Goal: Information Seeking & Learning: Compare options

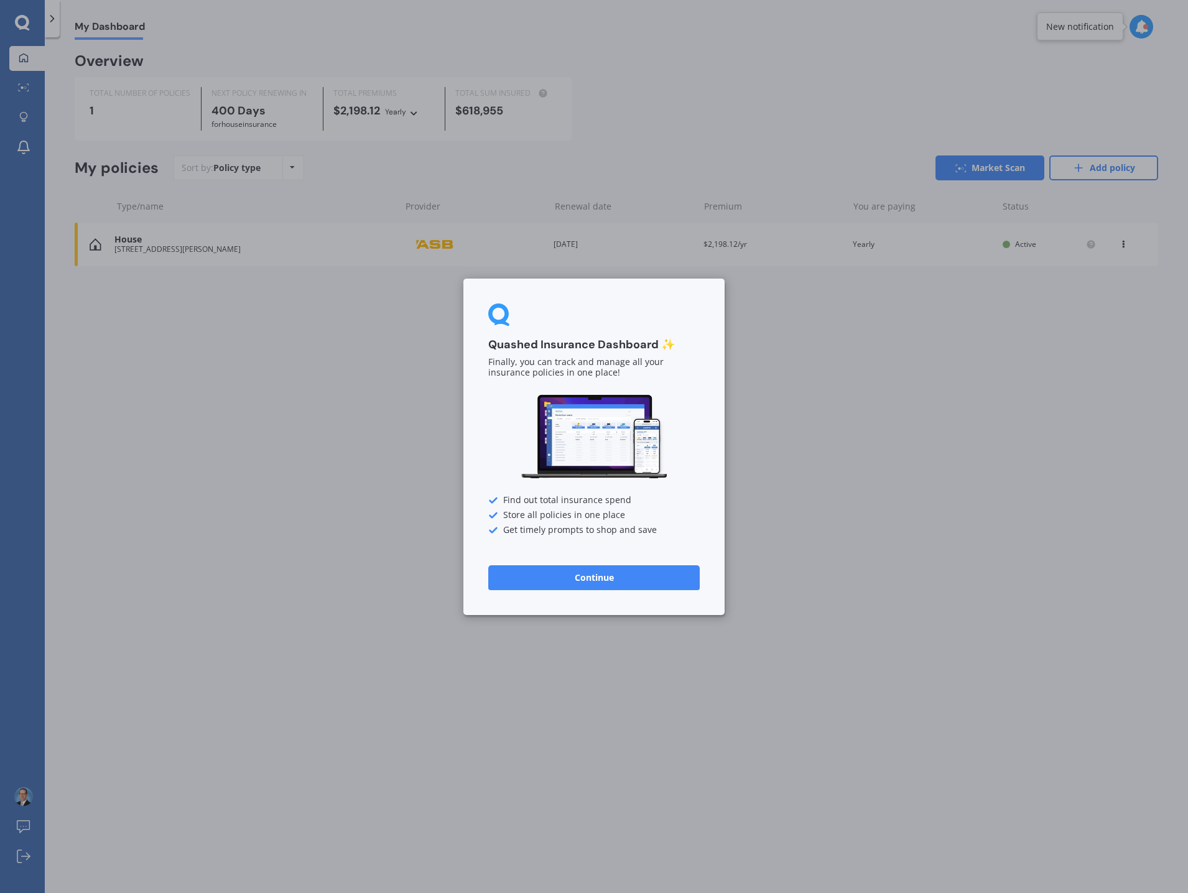
click at [651, 577] on button "Continue" at bounding box center [594, 577] width 212 height 25
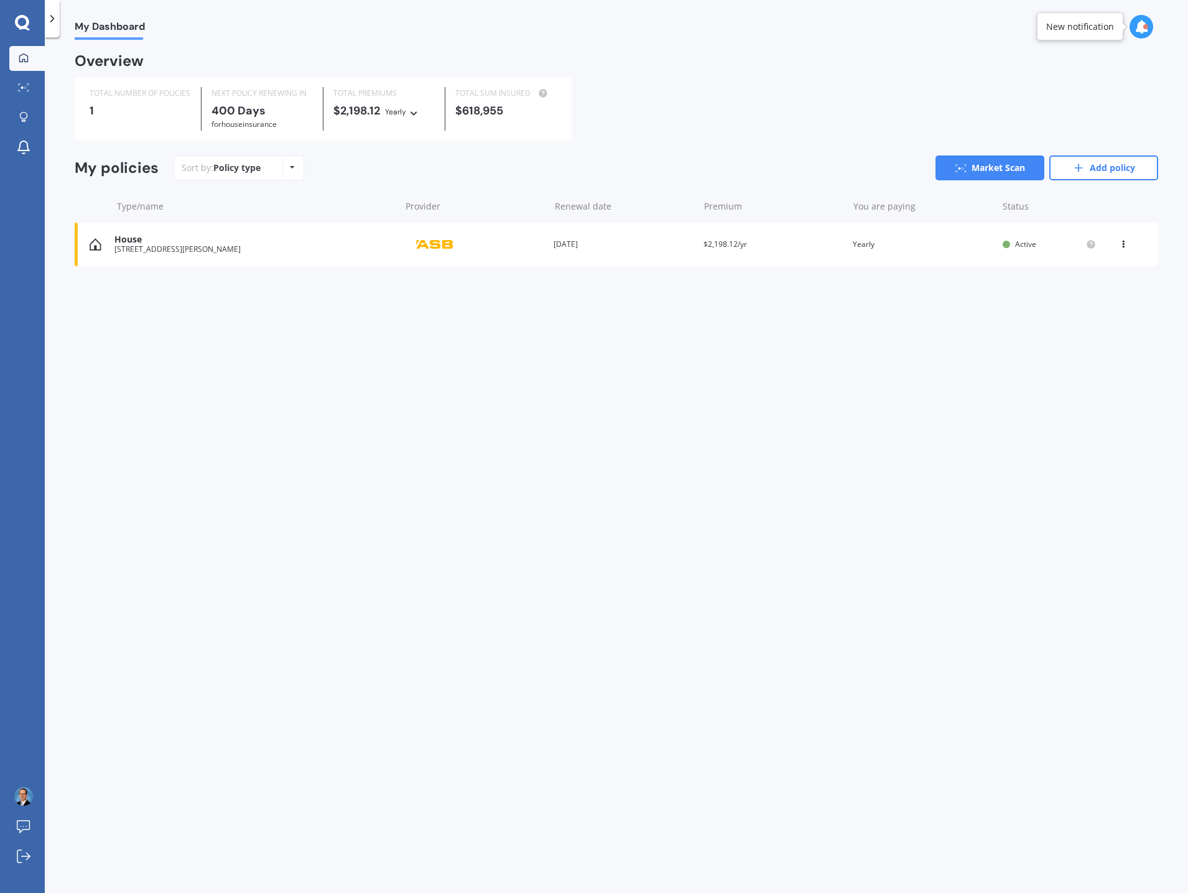
click at [129, 245] on div "House" at bounding box center [253, 240] width 279 height 11
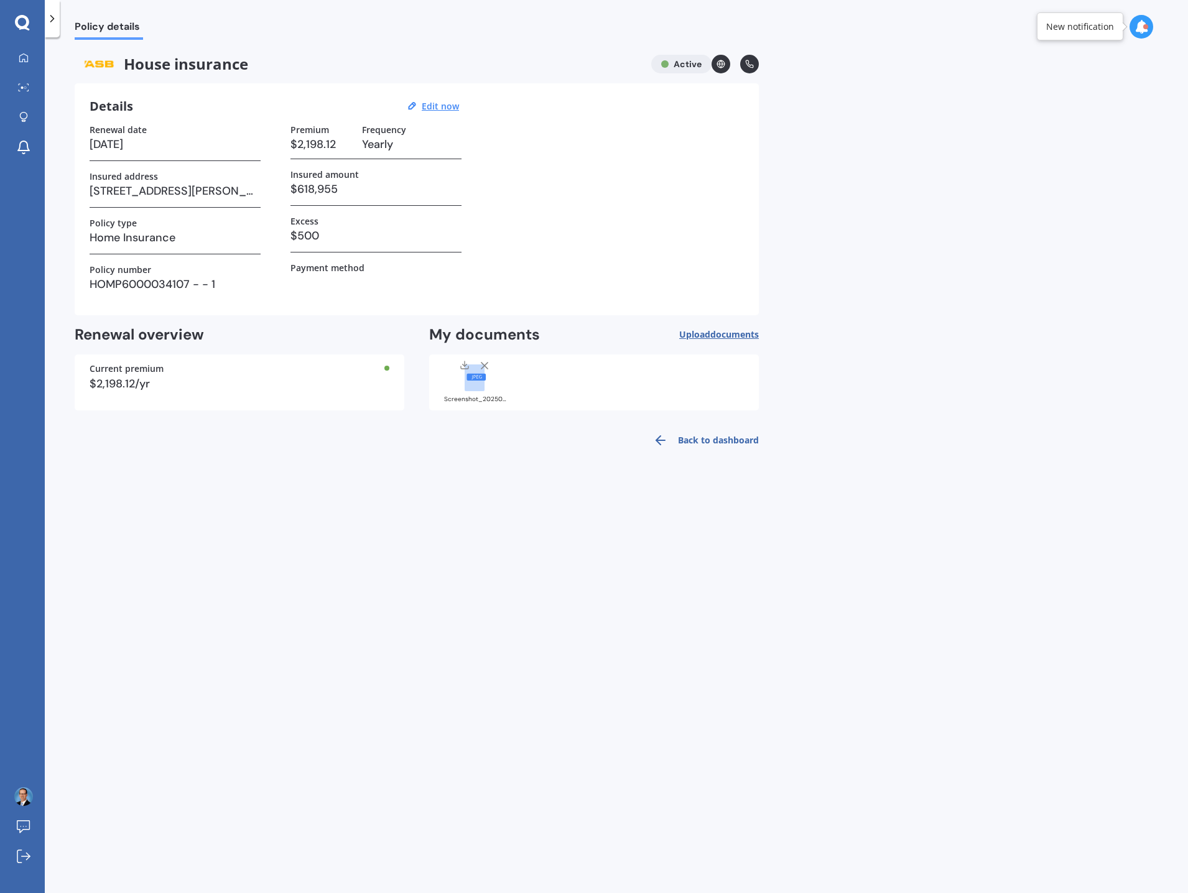
click at [1141, 27] on icon at bounding box center [1142, 27] width 14 height 14
click at [1052, 88] on div "Market Scan Ready" at bounding box center [1035, 83] width 86 height 14
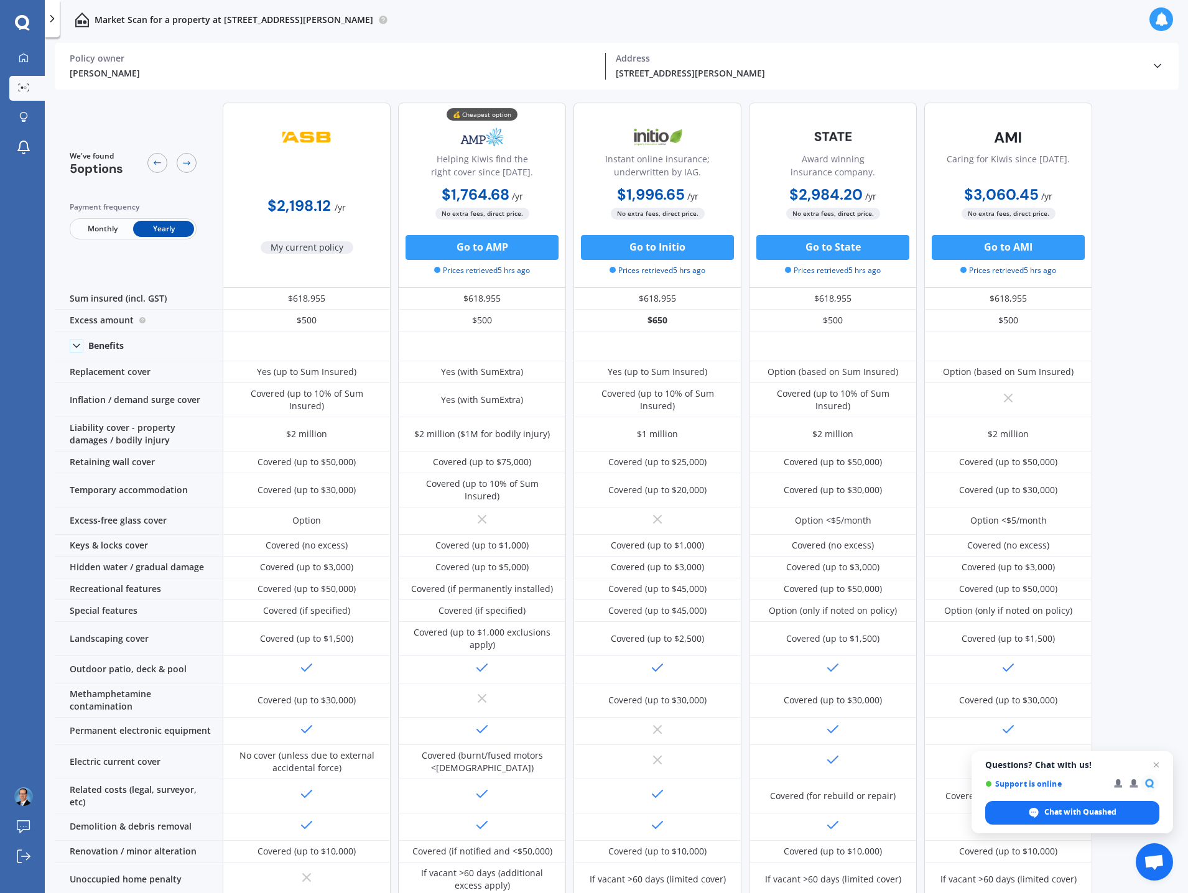
click at [1009, 61] on div "Address" at bounding box center [879, 58] width 526 height 11
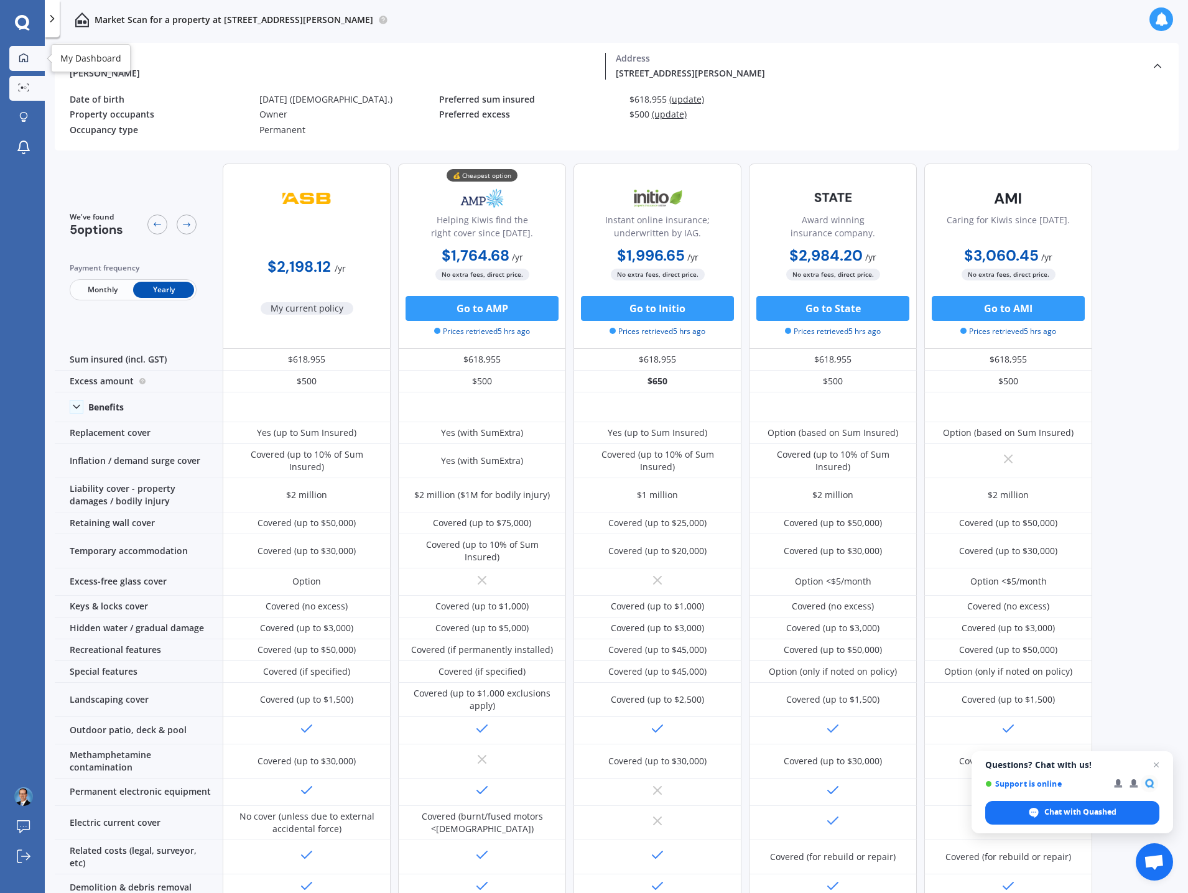
click at [22, 53] on icon at bounding box center [24, 58] width 10 height 10
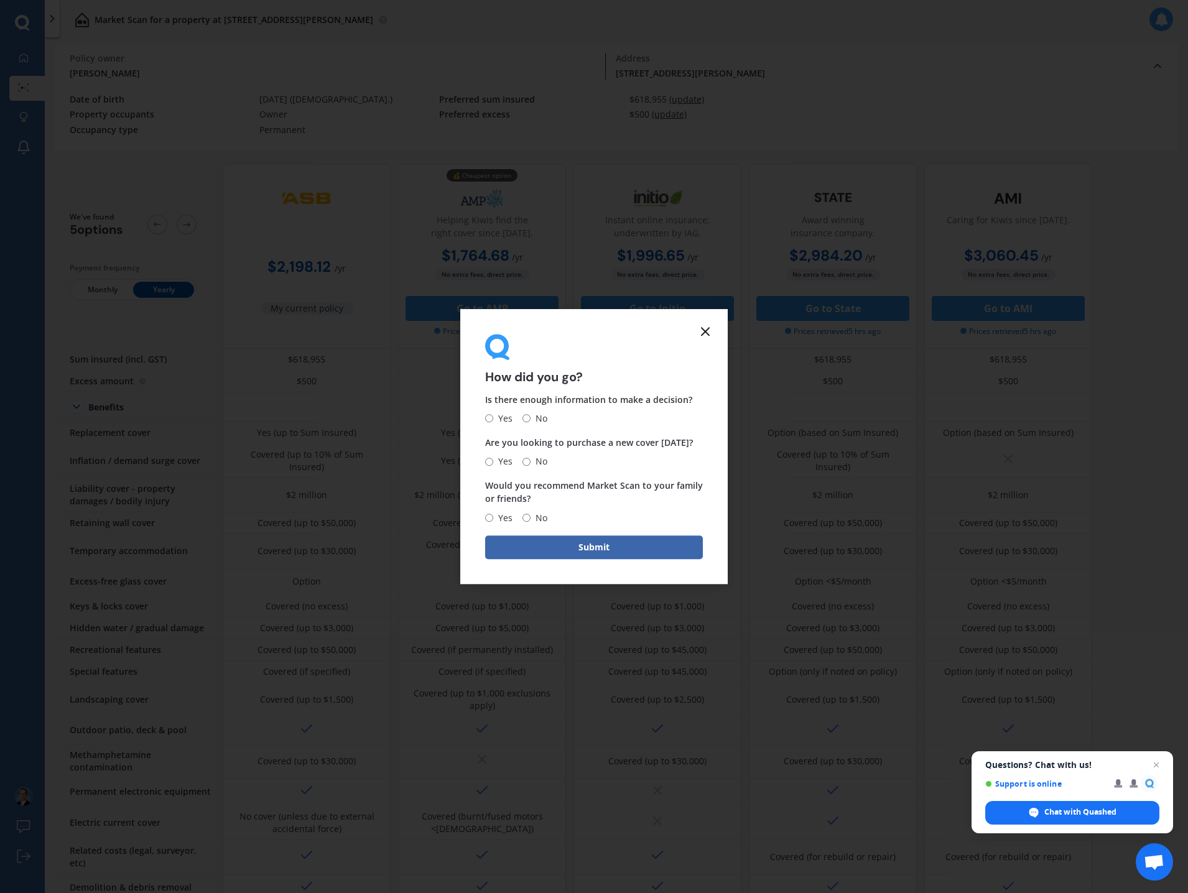
click at [703, 335] on line at bounding box center [705, 331] width 7 height 7
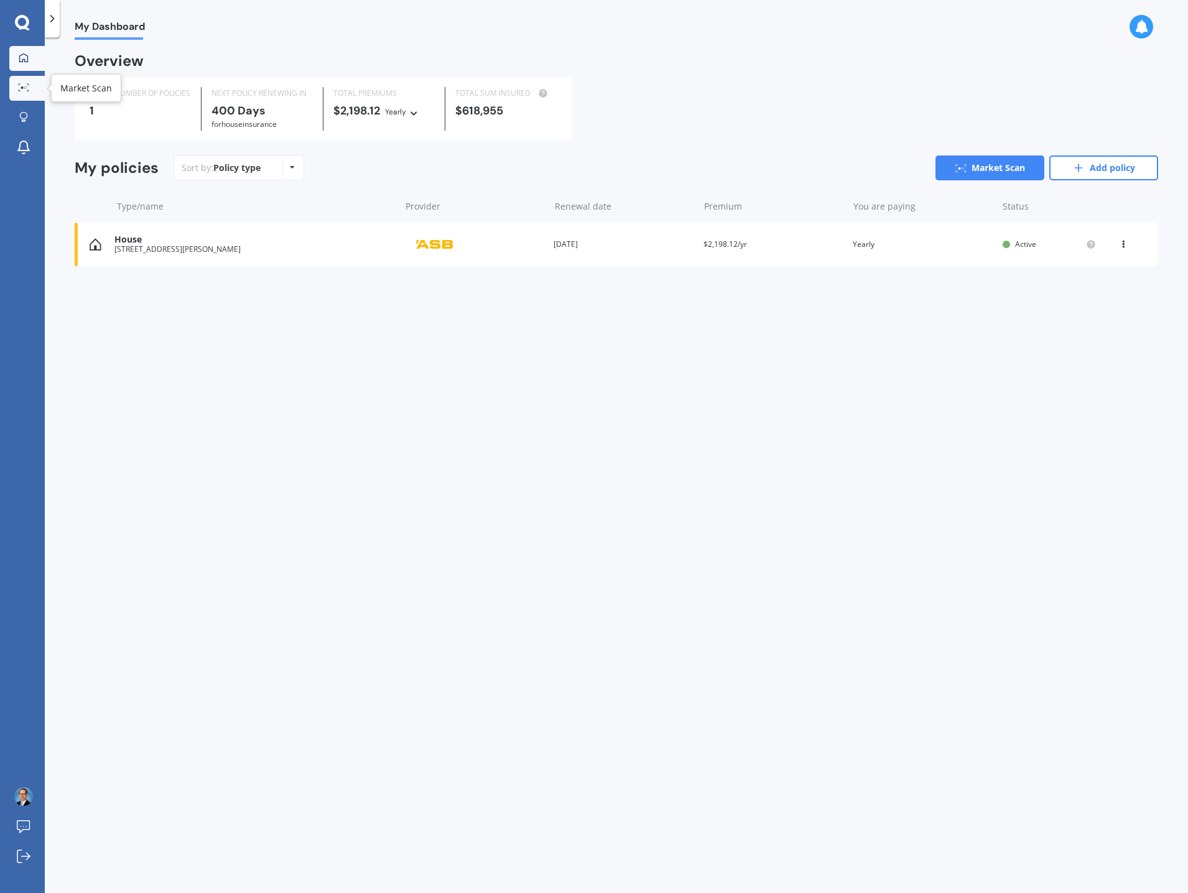
click at [24, 86] on icon at bounding box center [23, 87] width 11 height 8
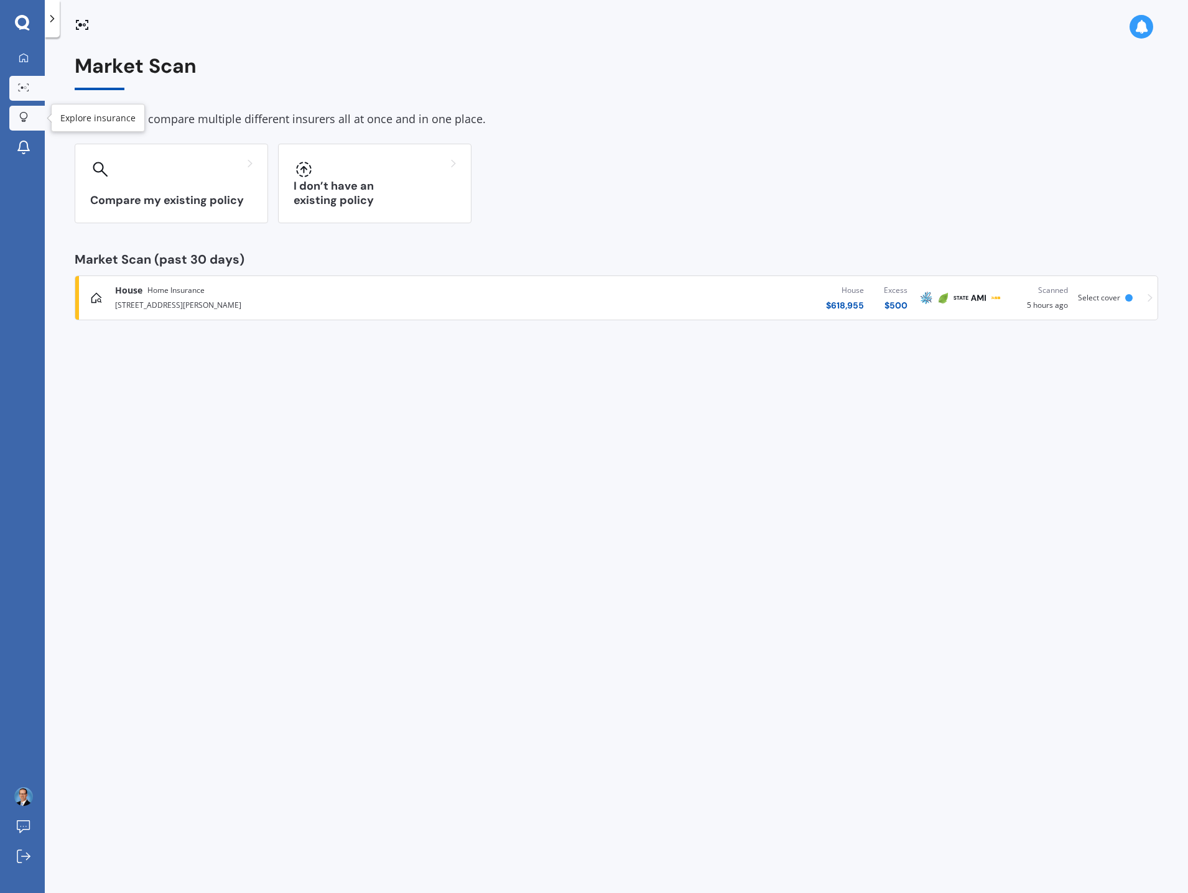
click at [22, 114] on icon at bounding box center [23, 117] width 9 height 11
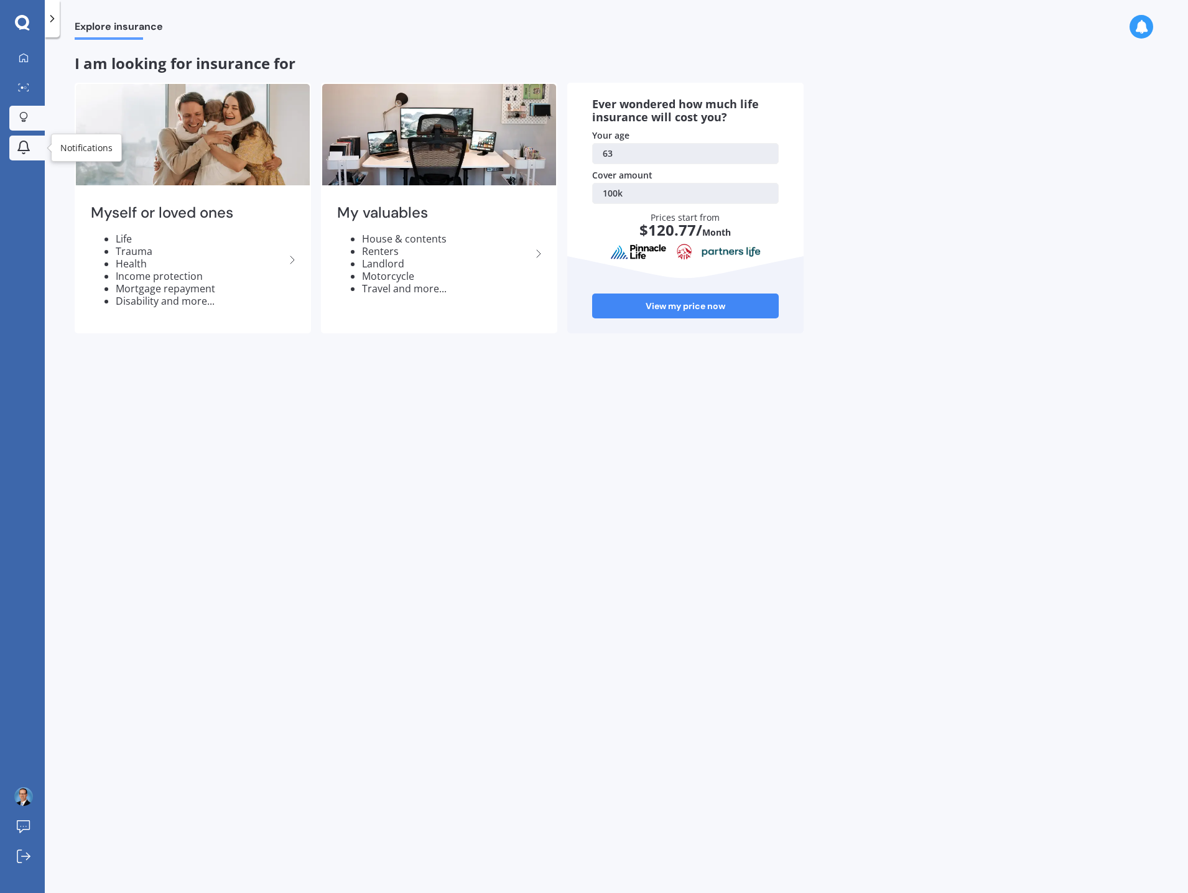
click at [19, 144] on icon at bounding box center [23, 147] width 15 height 15
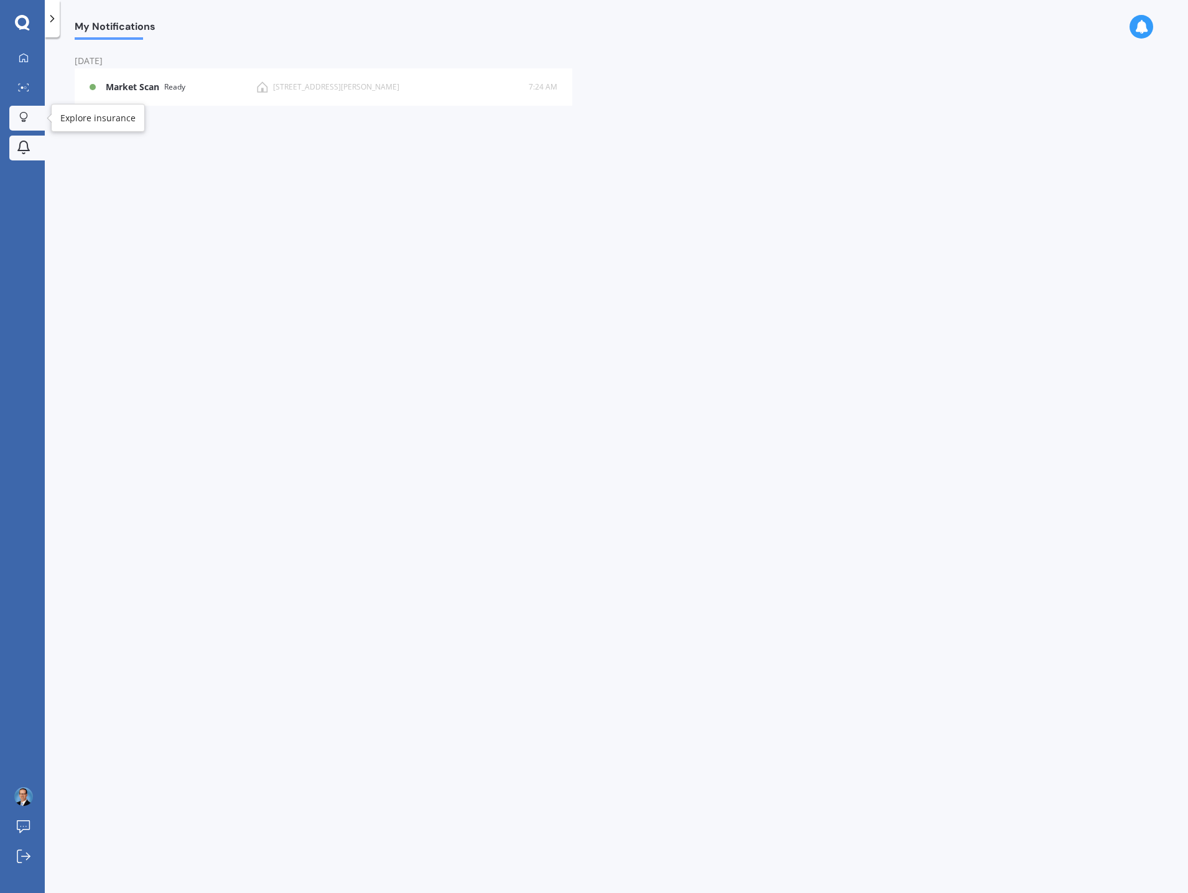
click at [32, 113] on div at bounding box center [23, 118] width 19 height 12
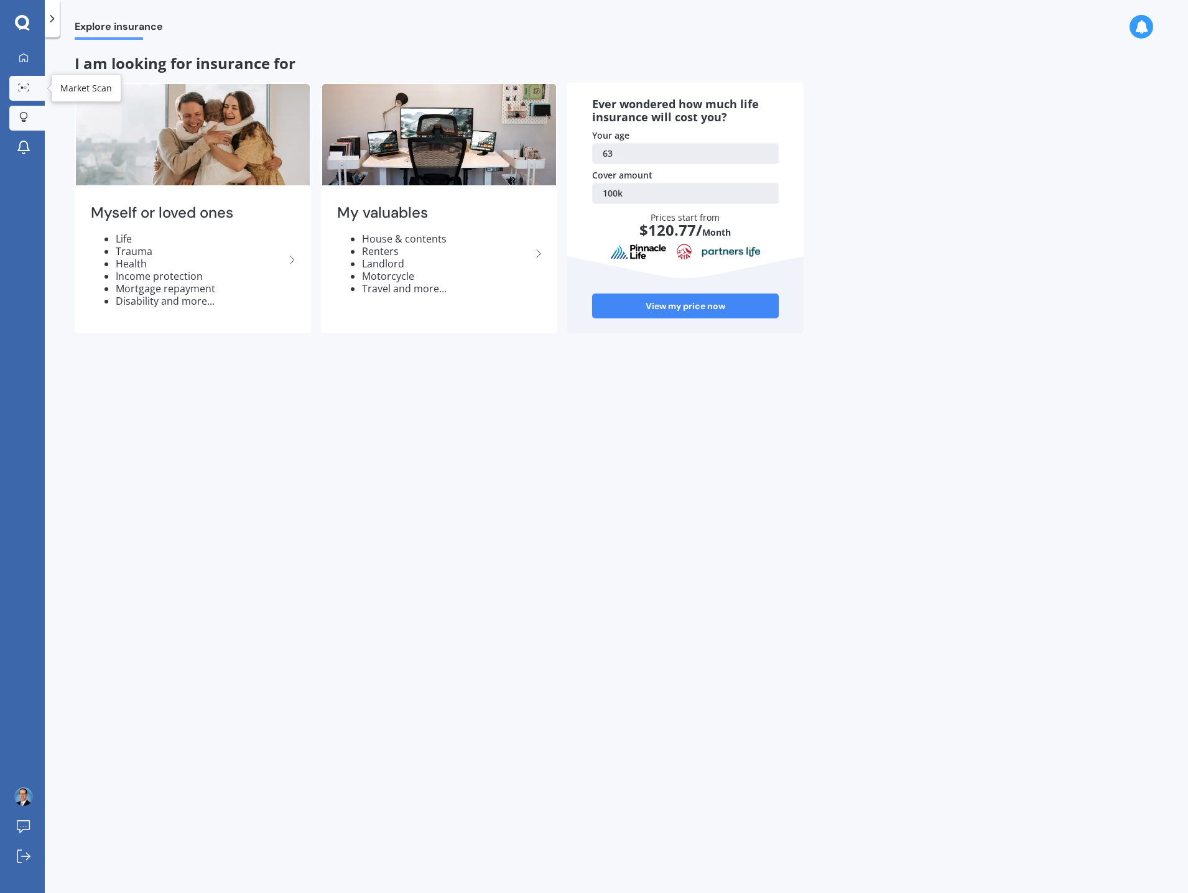
click at [29, 95] on link "Market Scan" at bounding box center [26, 88] width 35 height 25
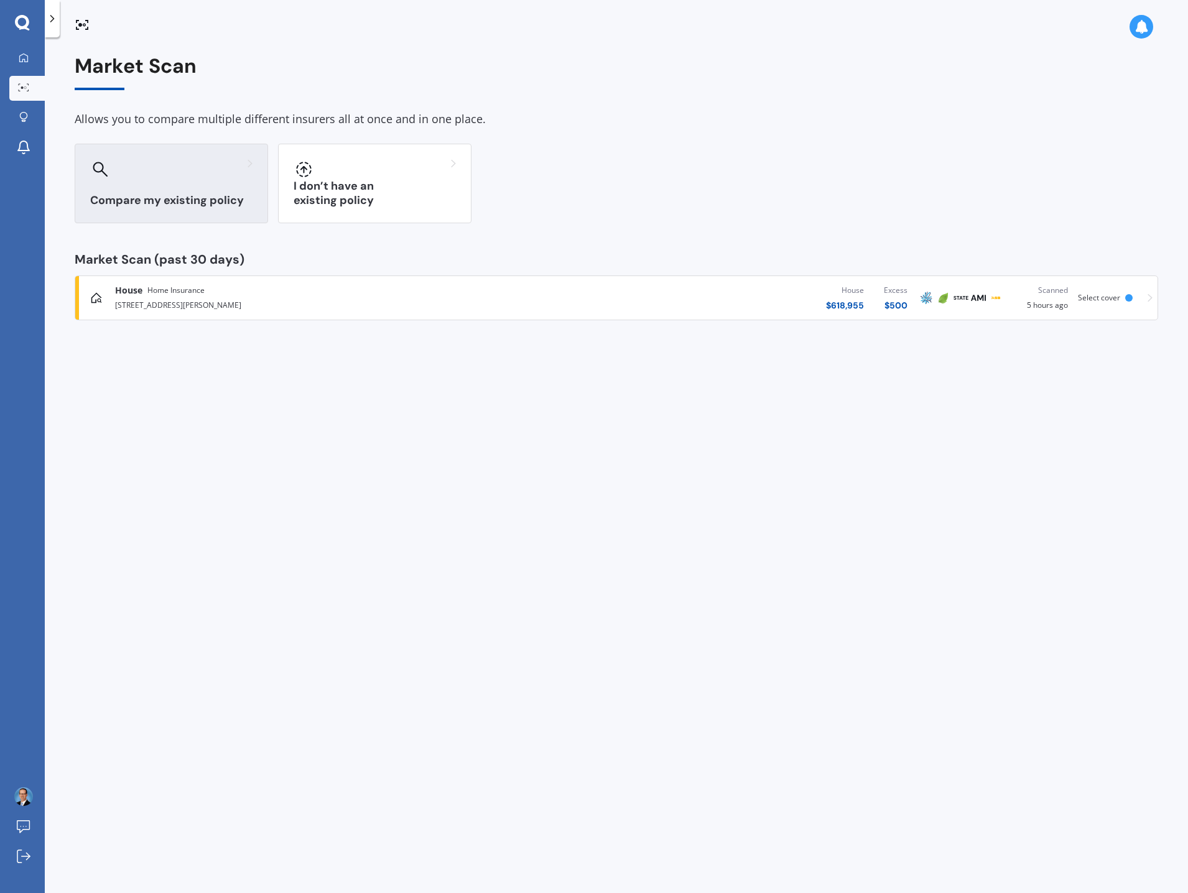
click at [175, 181] on div "Compare my existing policy" at bounding box center [171, 184] width 193 height 80
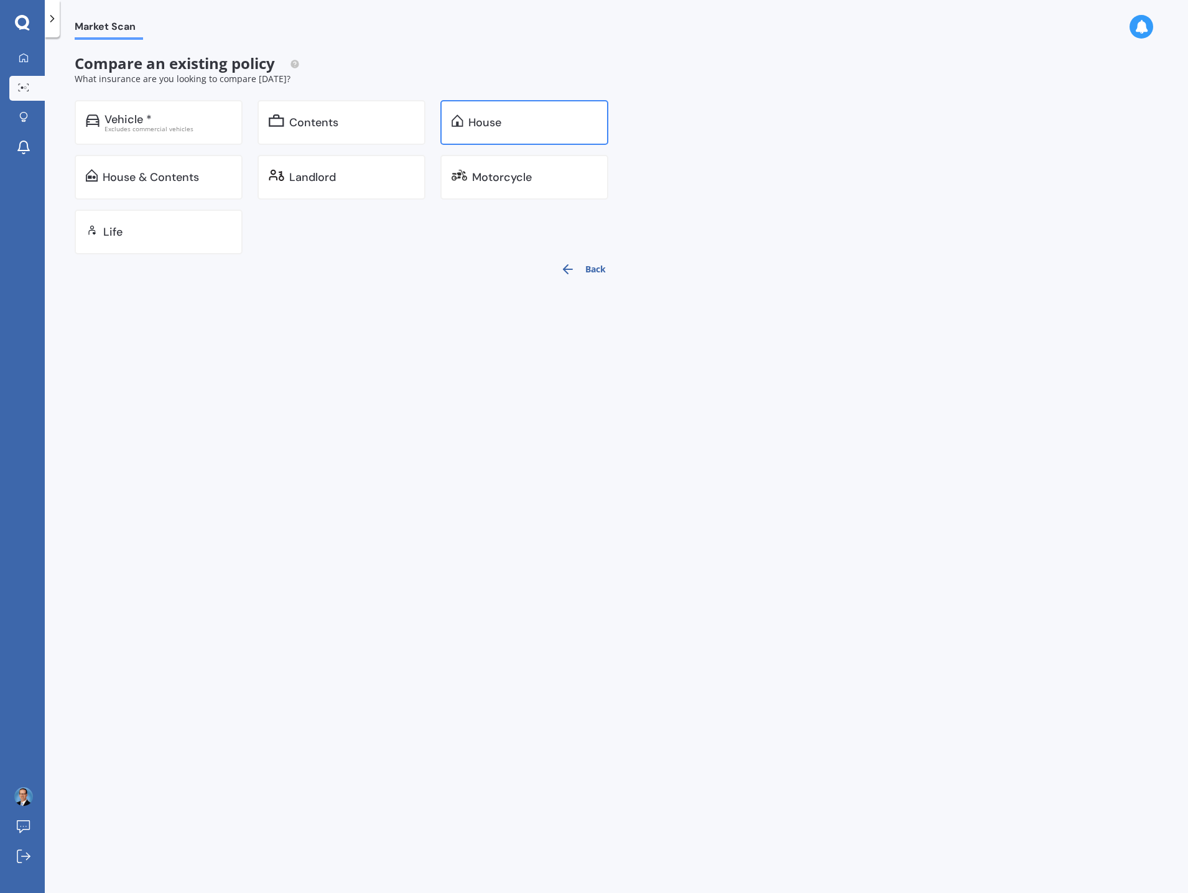
click at [516, 112] on div "House" at bounding box center [525, 122] width 168 height 45
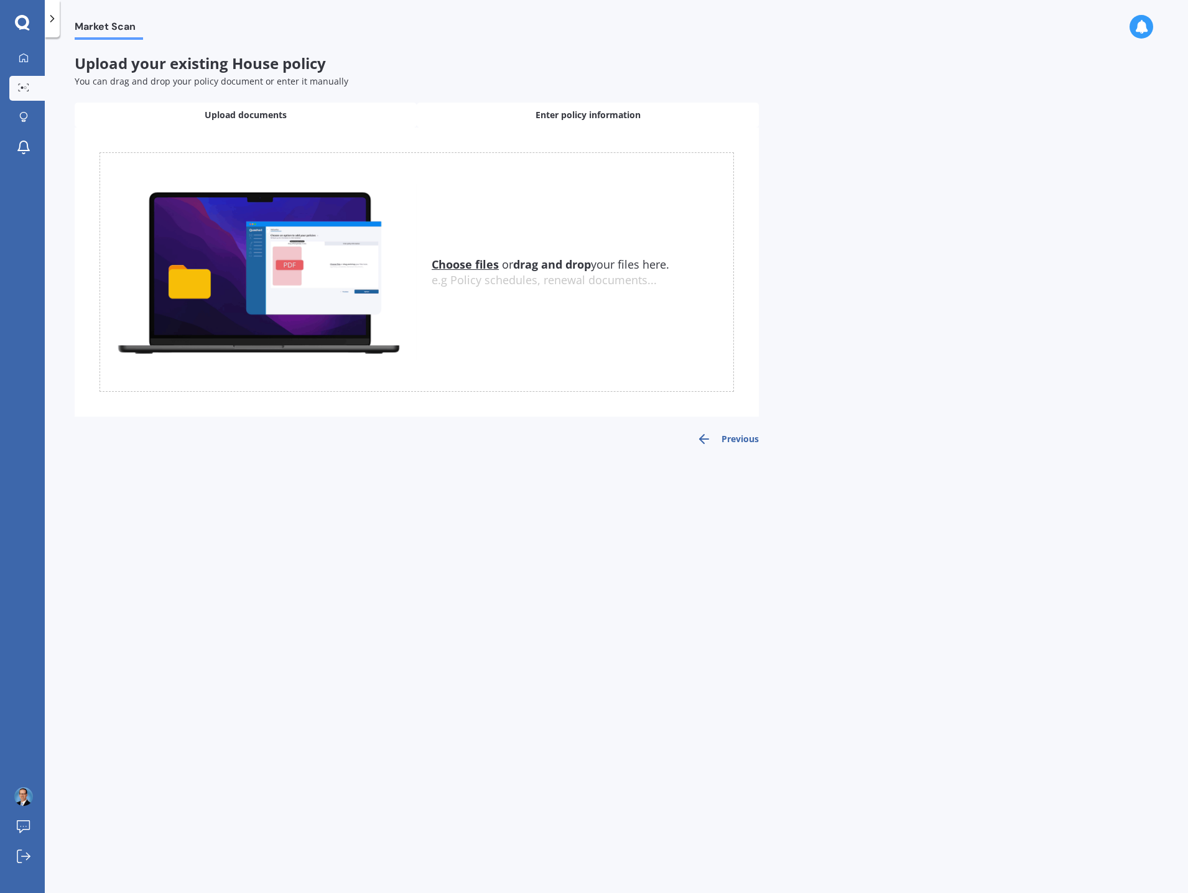
click at [619, 113] on span "Enter policy information" at bounding box center [588, 115] width 105 height 12
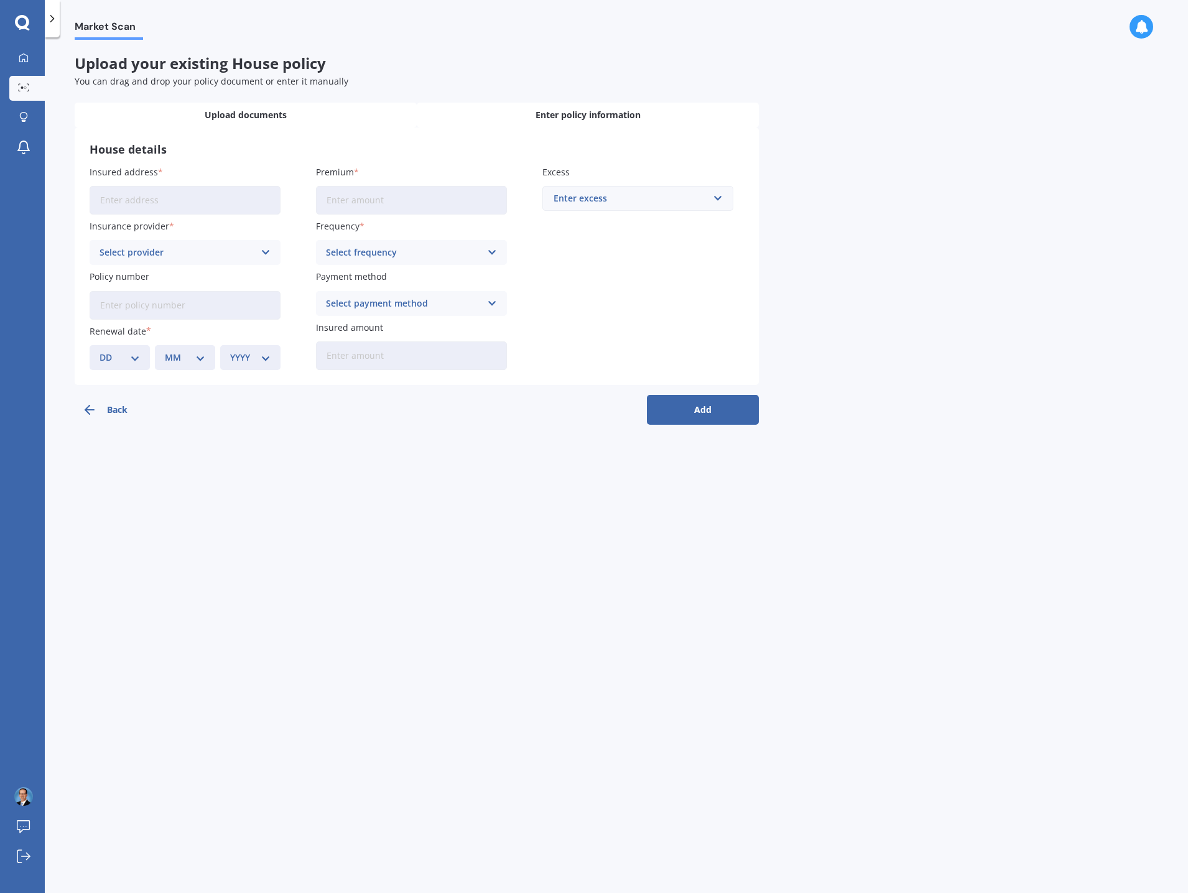
click at [318, 115] on div "Upload documents" at bounding box center [246, 115] width 342 height 25
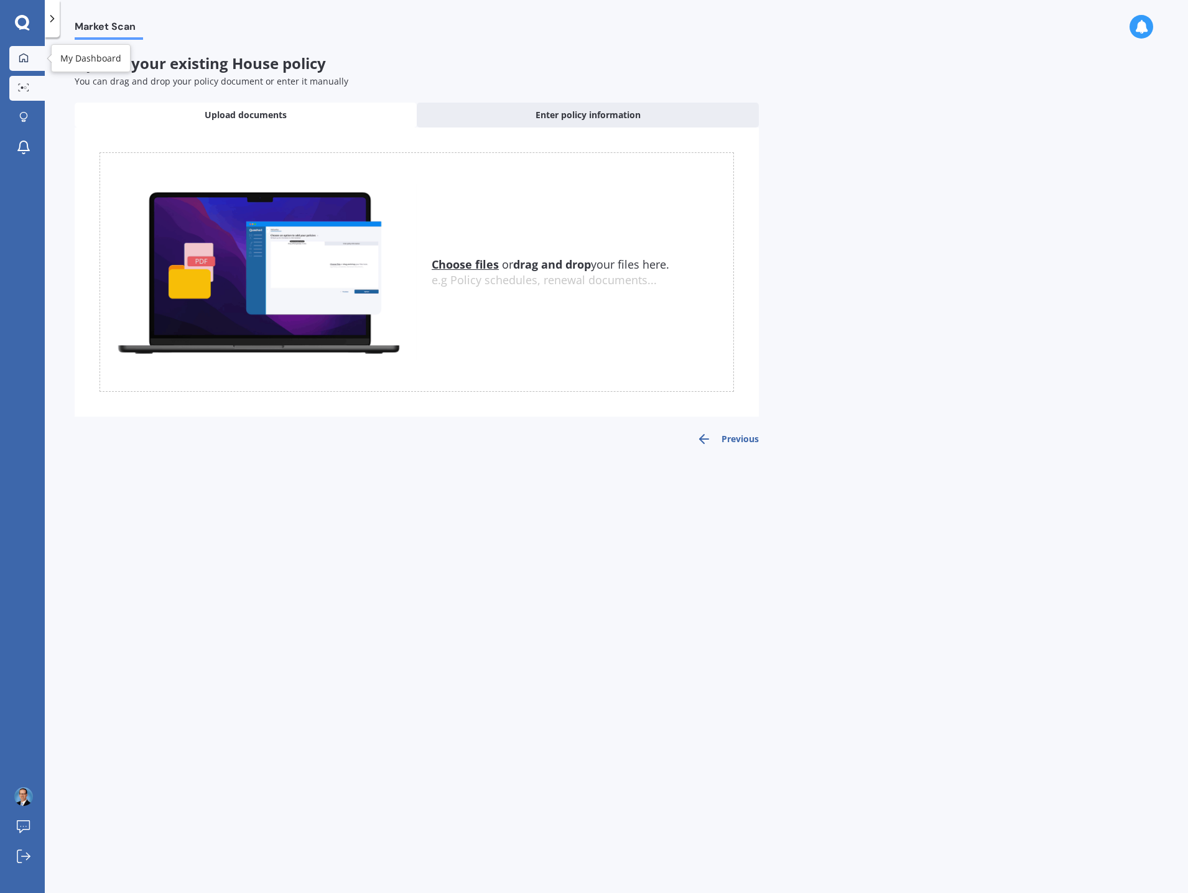
click at [22, 62] on icon at bounding box center [24, 58] width 10 height 10
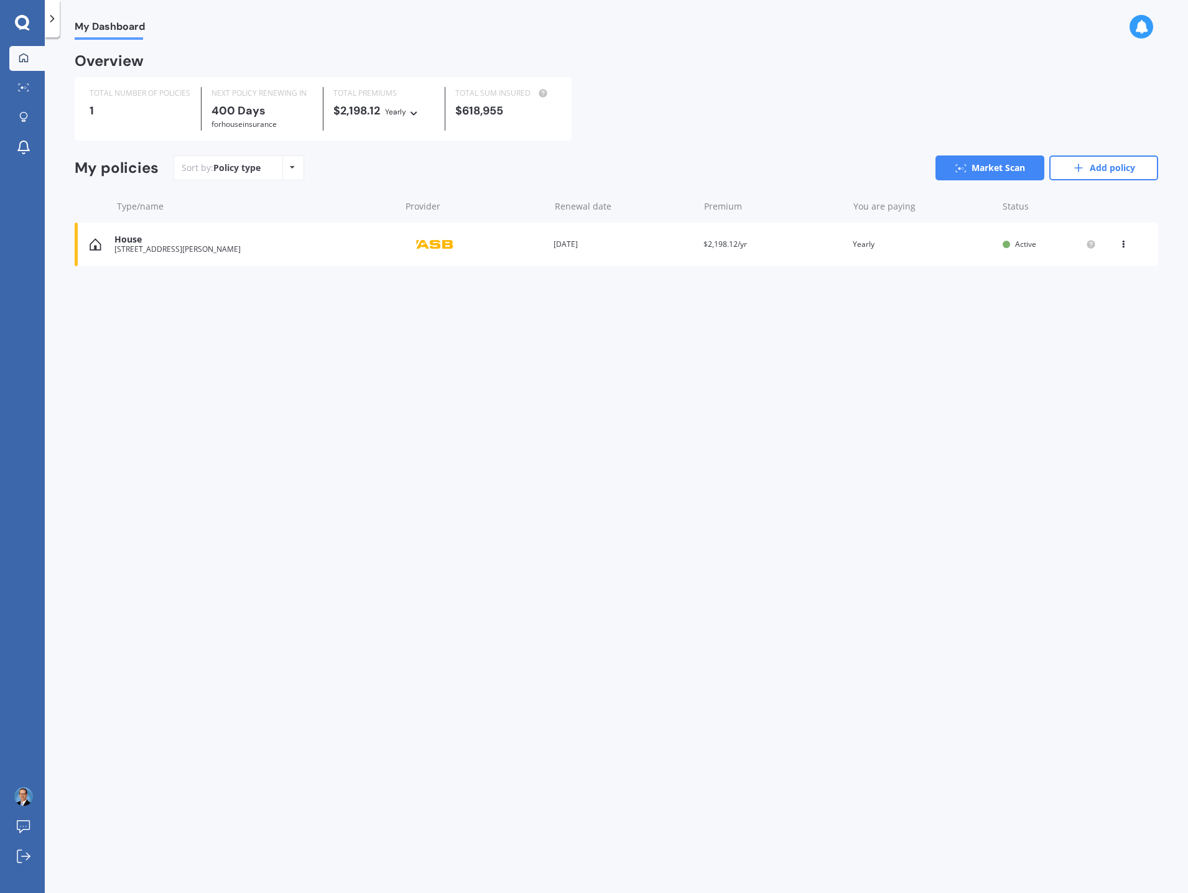
click at [1124, 249] on div "View option View policy Delete" at bounding box center [1124, 244] width 11 height 12
click at [1098, 264] on div "View policy" at bounding box center [1096, 268] width 123 height 25
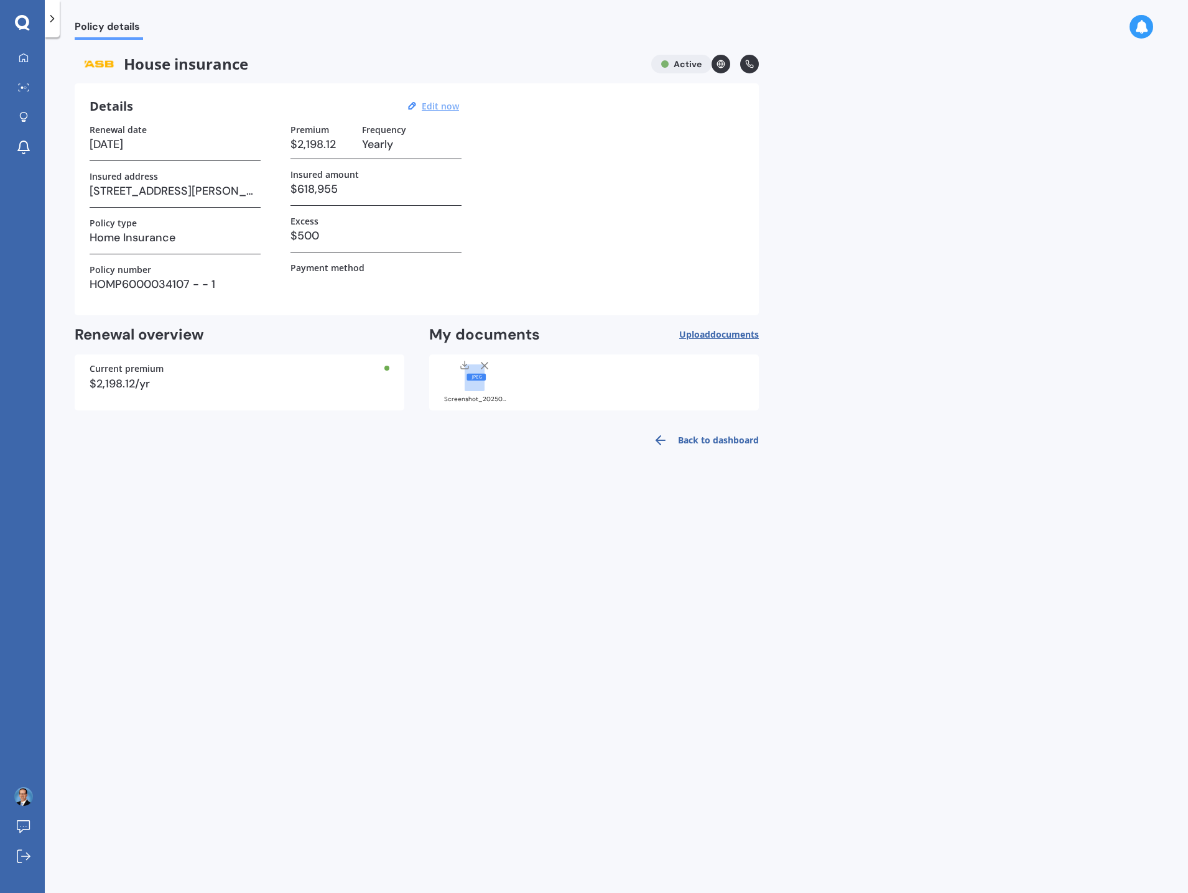
click at [444, 105] on u "Edit now" at bounding box center [440, 106] width 37 height 12
select select "24"
select select "09"
select select "2026"
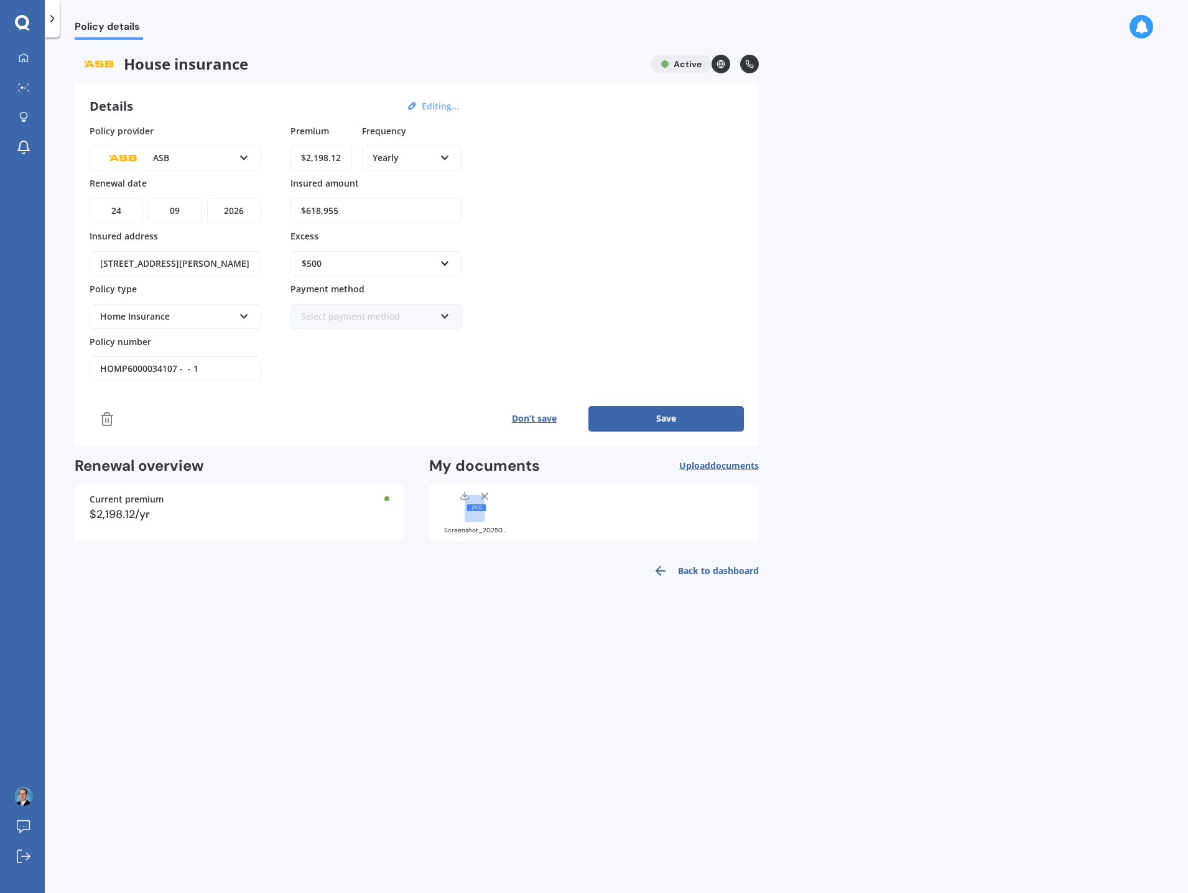
click at [722, 62] on icon at bounding box center [721, 63] width 3 height 7
click at [695, 62] on div "House insurance Active" at bounding box center [417, 64] width 684 height 19
click at [57, 22] on icon at bounding box center [52, 18] width 12 height 12
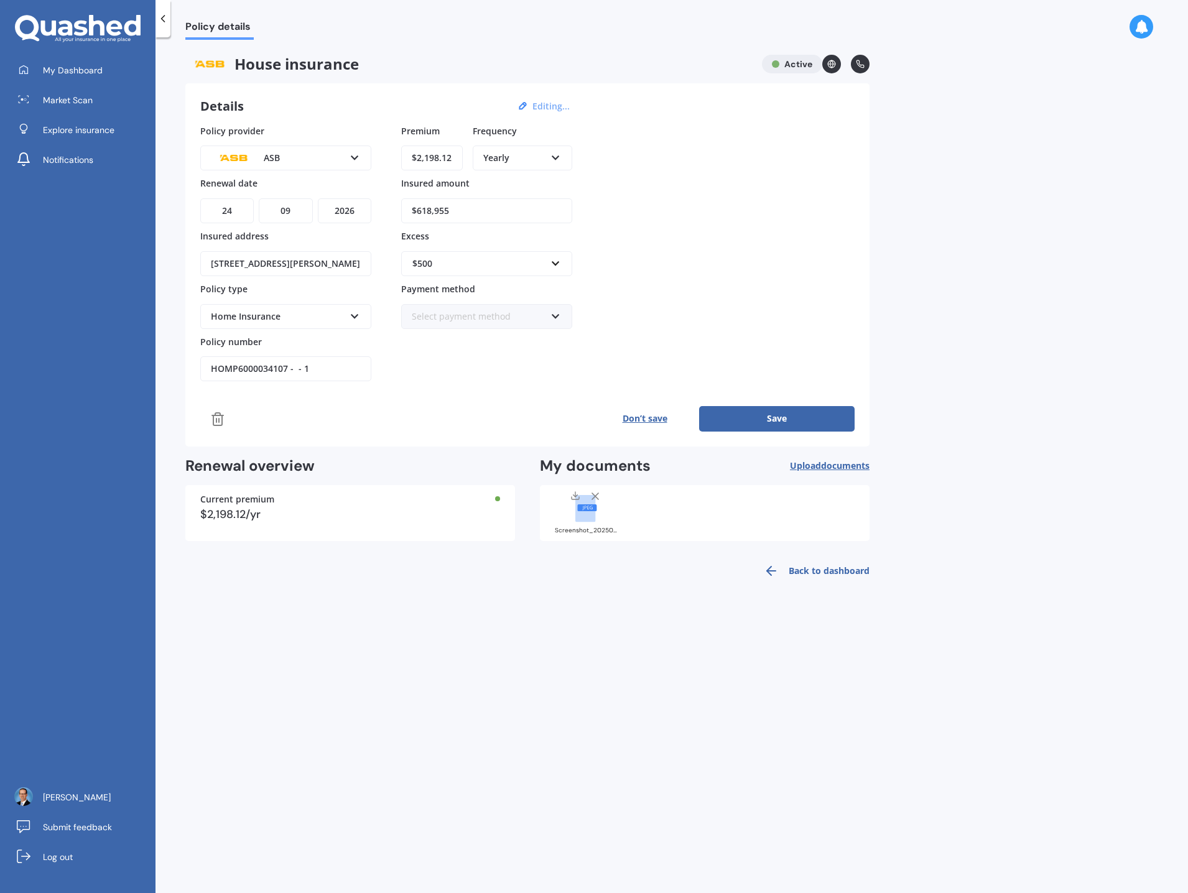
click at [168, 18] on icon at bounding box center [163, 18] width 12 height 12
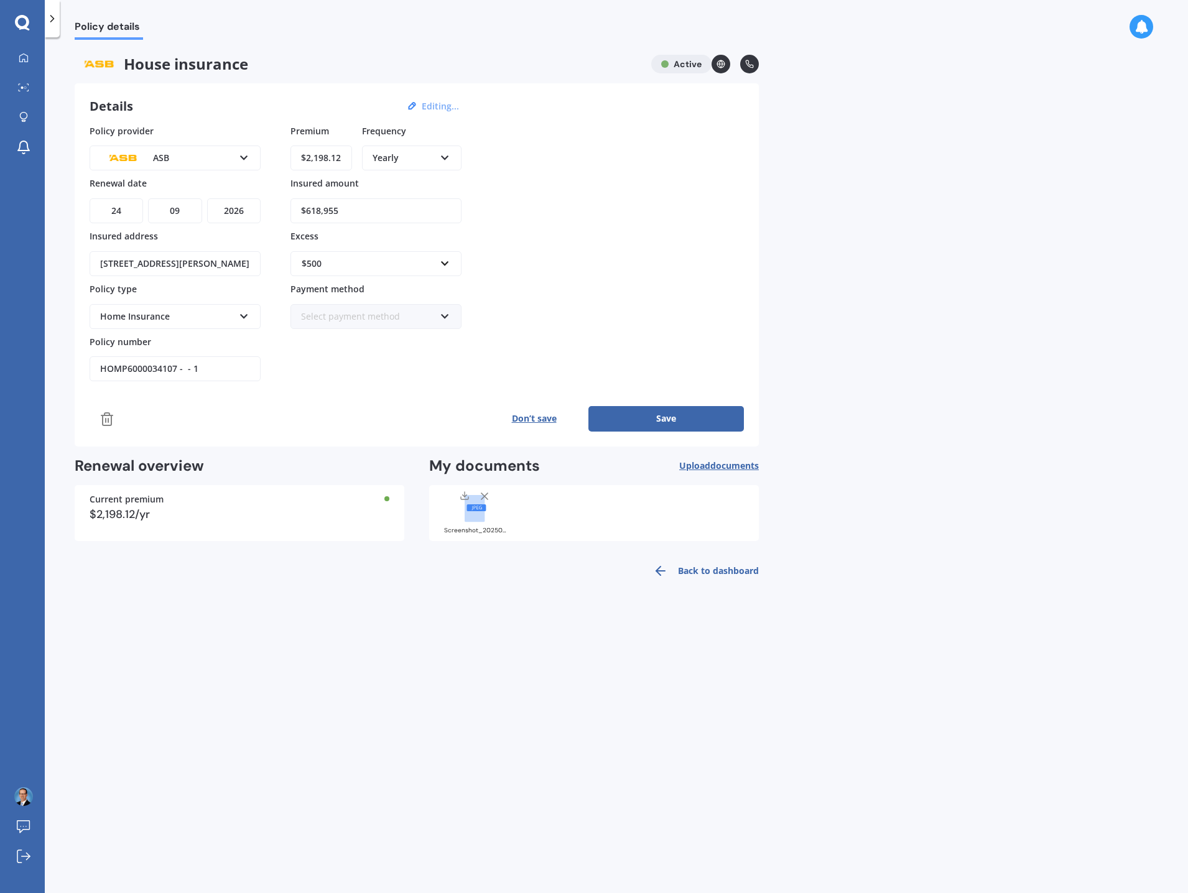
click at [549, 415] on button "Don’t save" at bounding box center [534, 418] width 109 height 25
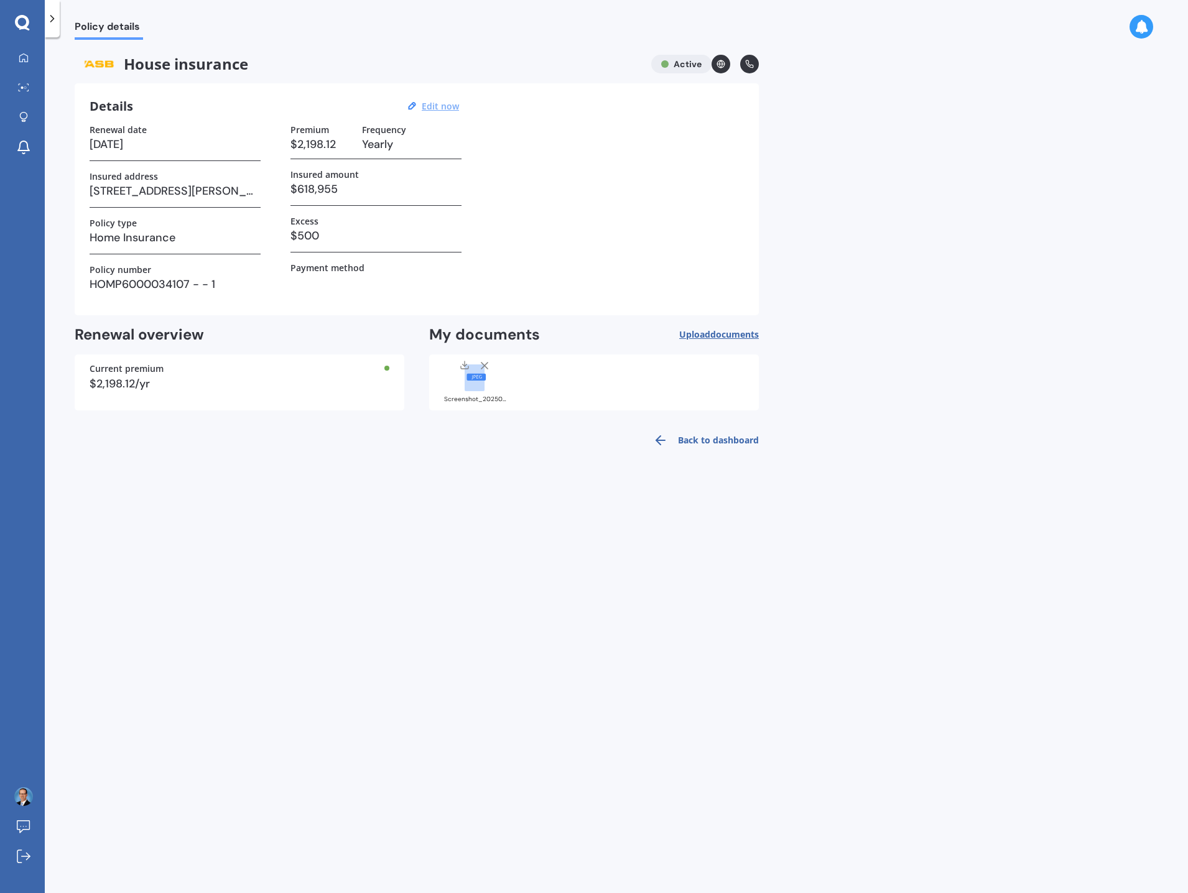
click at [692, 440] on link "Back to dashboard" at bounding box center [702, 441] width 113 height 30
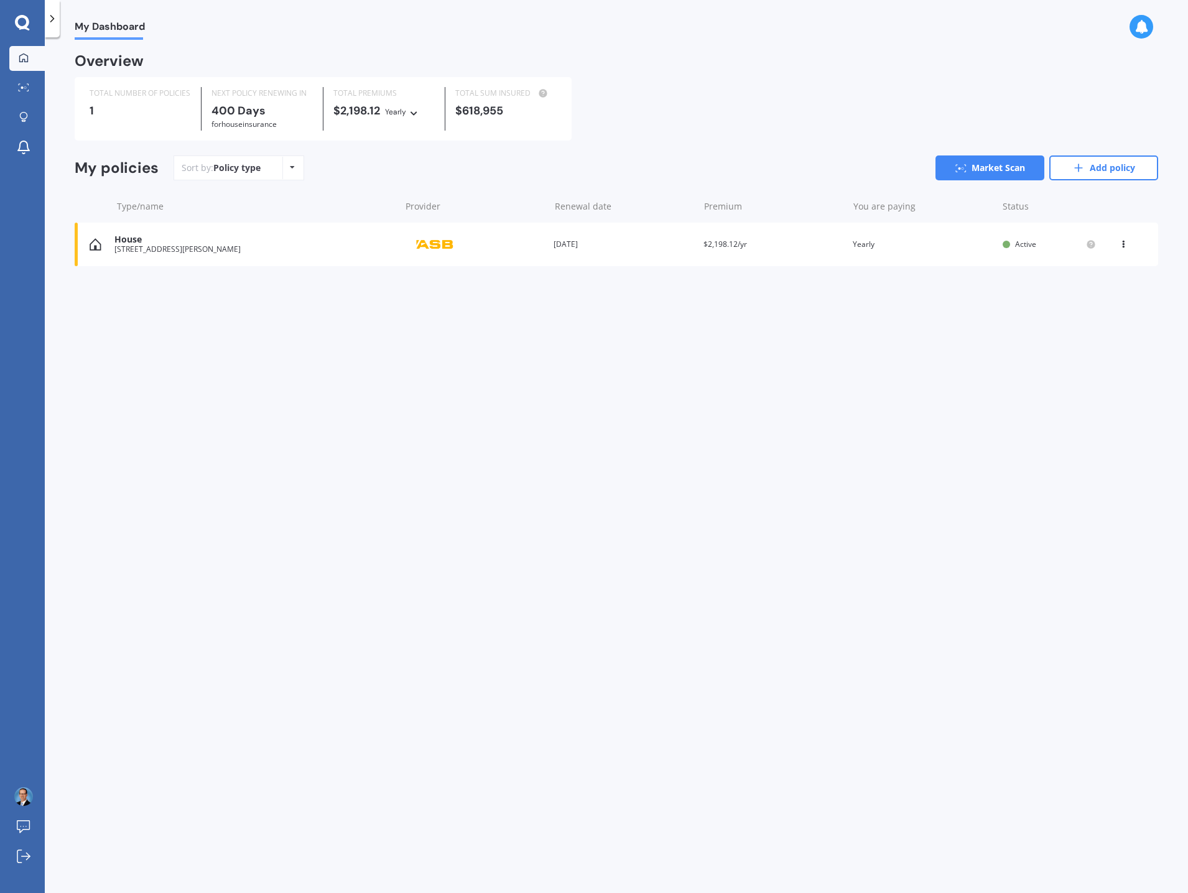
click at [1122, 245] on icon at bounding box center [1123, 241] width 9 height 7
click at [1106, 294] on div "Delete" at bounding box center [1096, 293] width 123 height 25
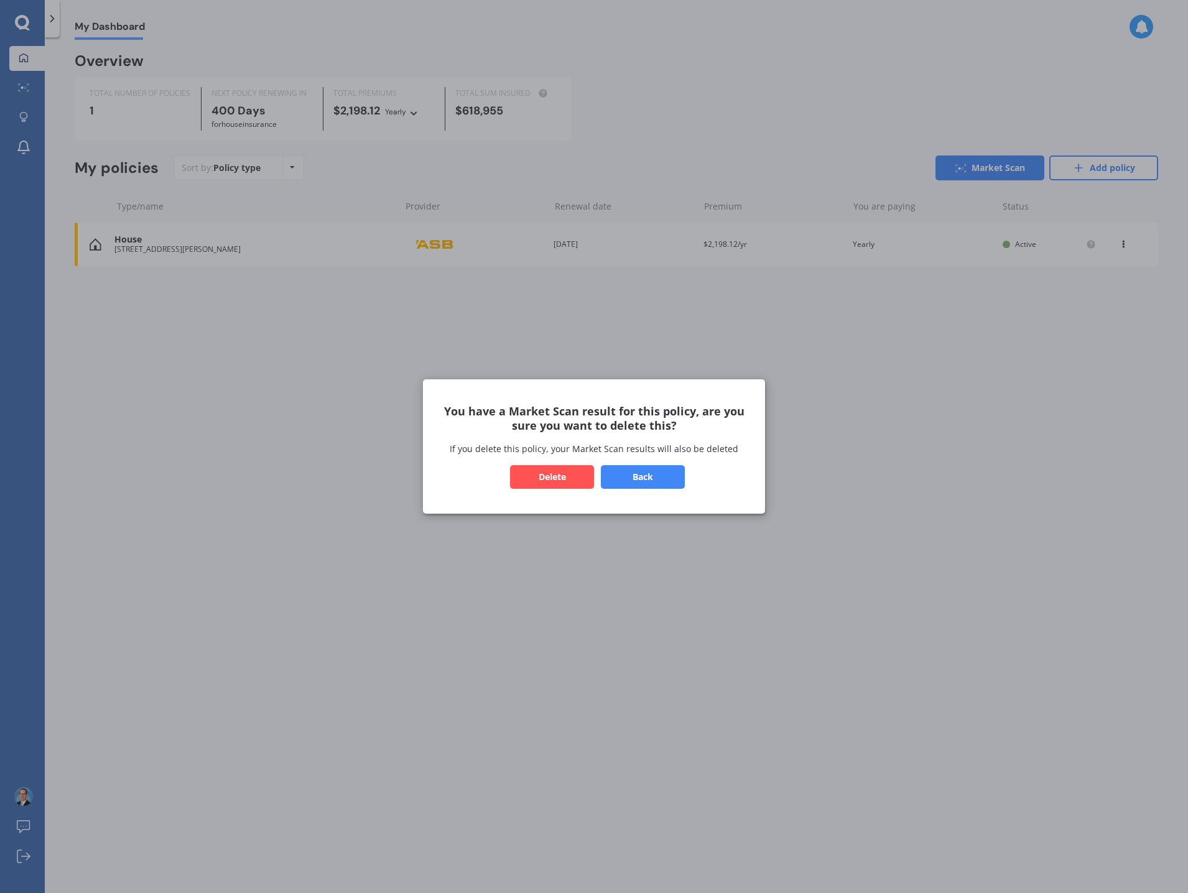
click at [544, 475] on button "Delete" at bounding box center [552, 477] width 84 height 24
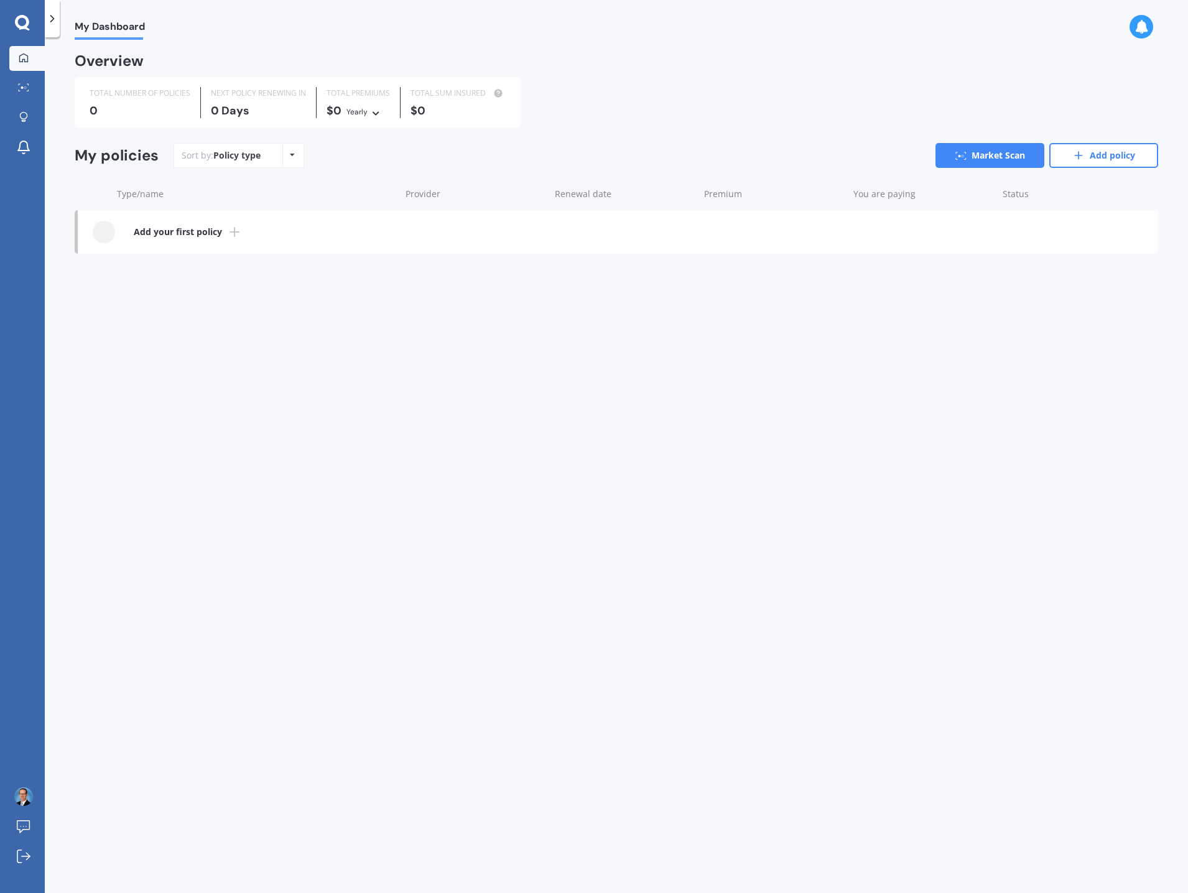
click at [153, 228] on b "Add your first policy" at bounding box center [178, 232] width 88 height 12
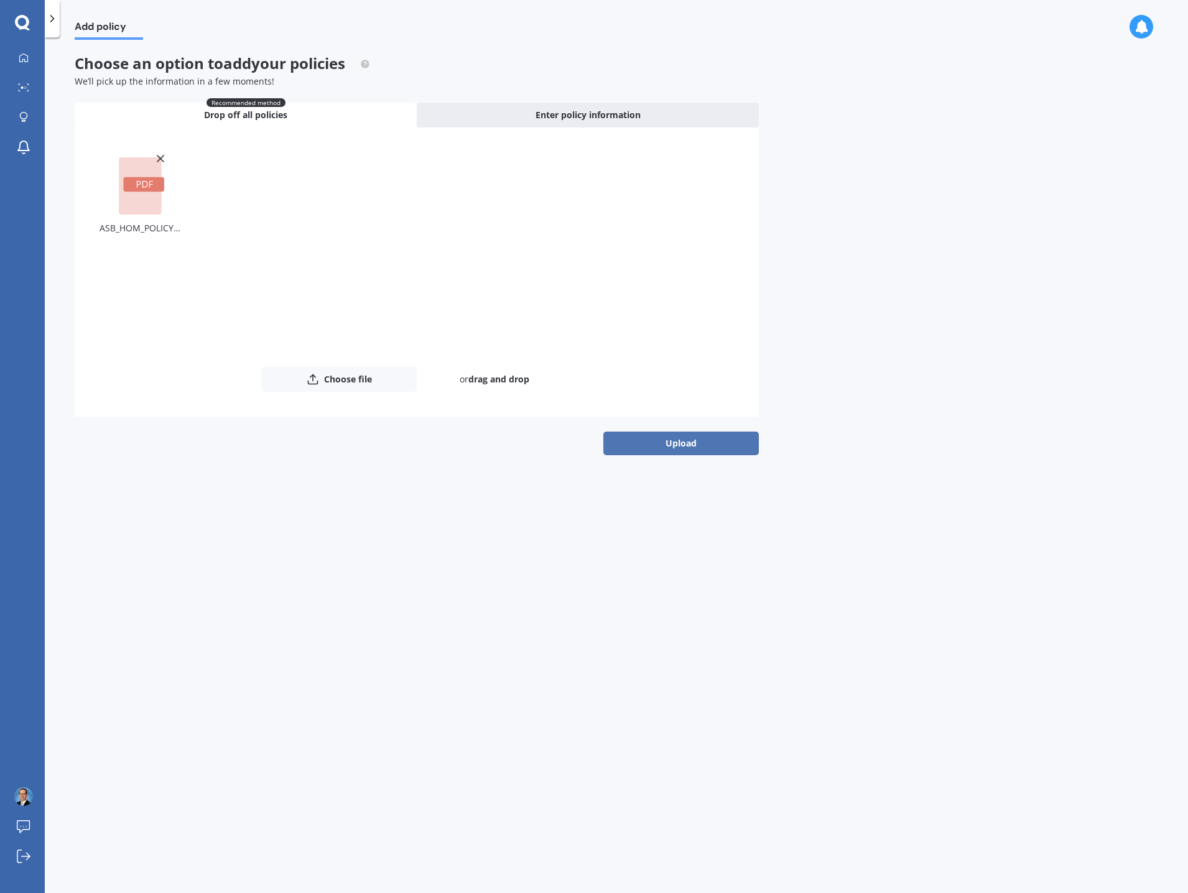
click at [724, 439] on button "Upload" at bounding box center [682, 444] width 156 height 24
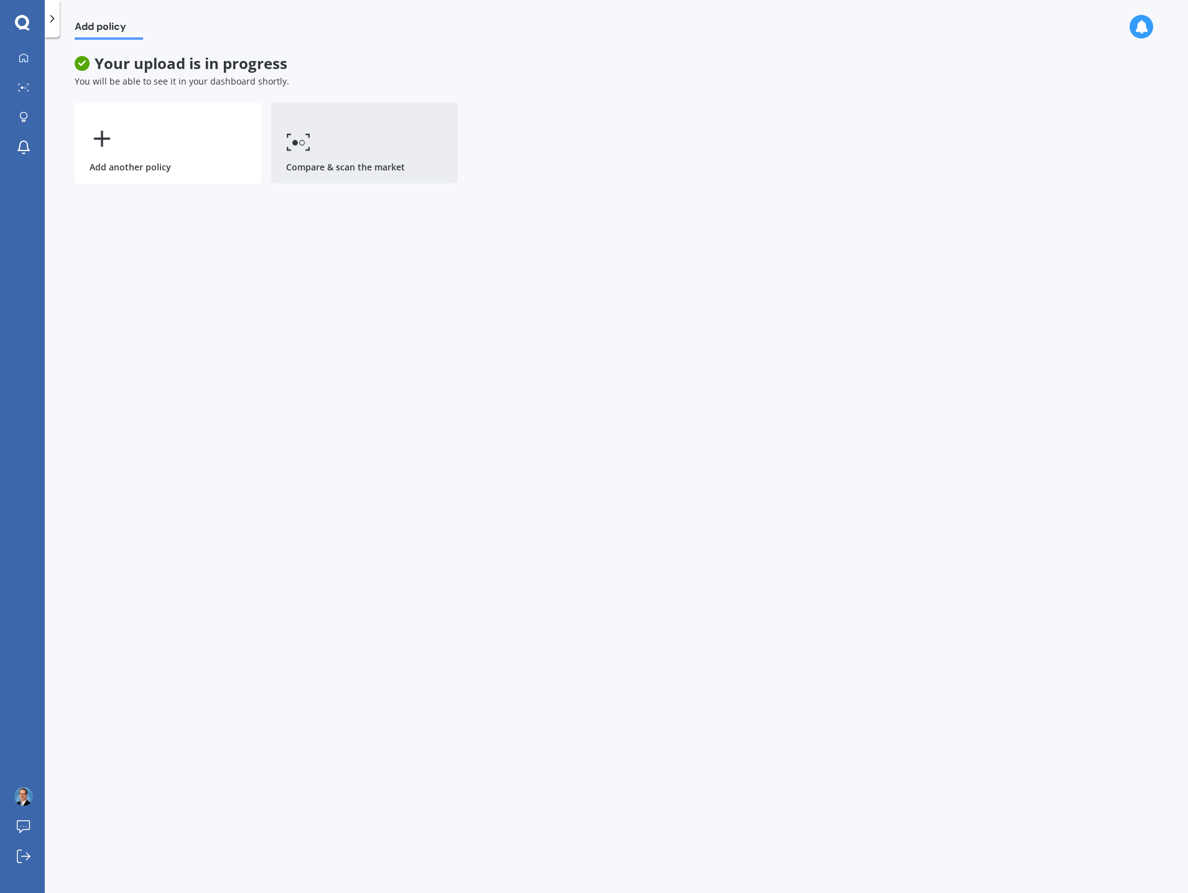
click at [334, 146] on link "Compare & scan the market" at bounding box center [364, 143] width 187 height 81
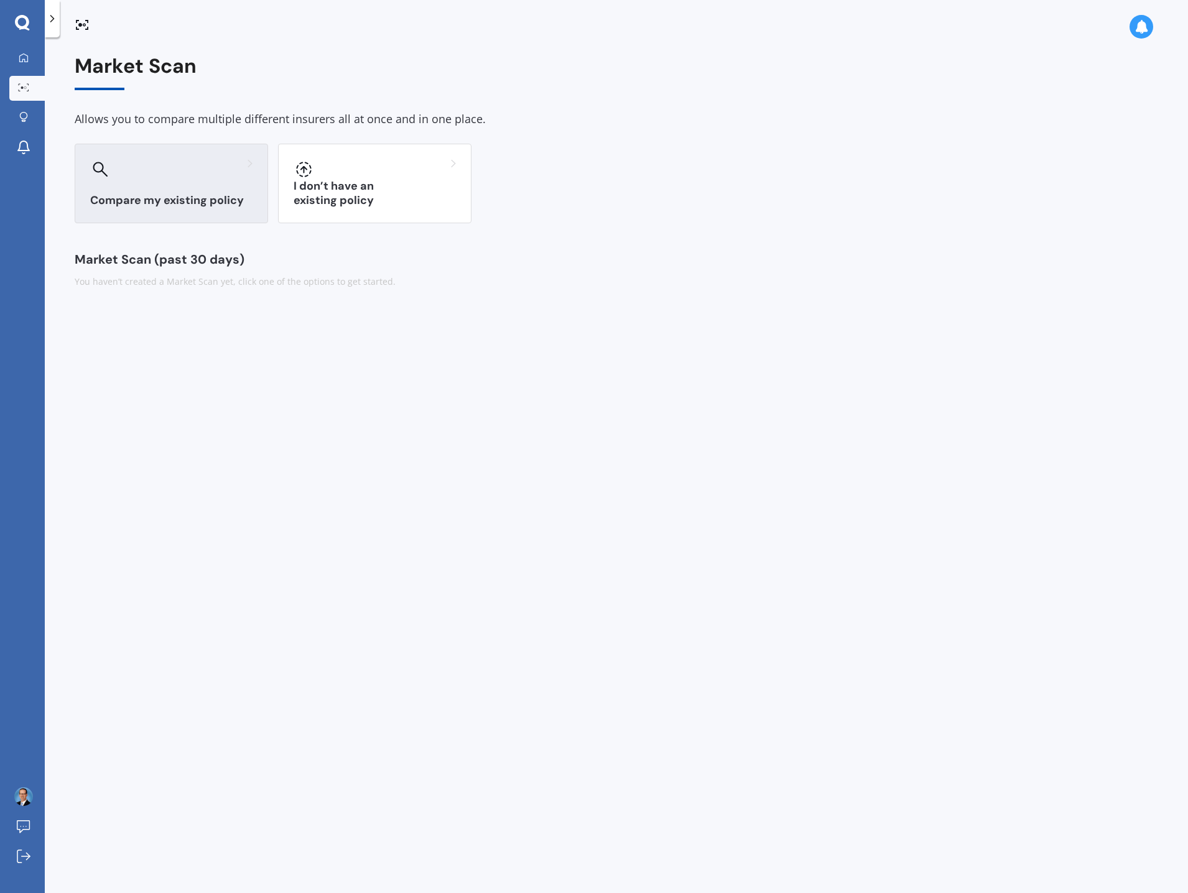
click at [225, 175] on div at bounding box center [171, 169] width 162 height 20
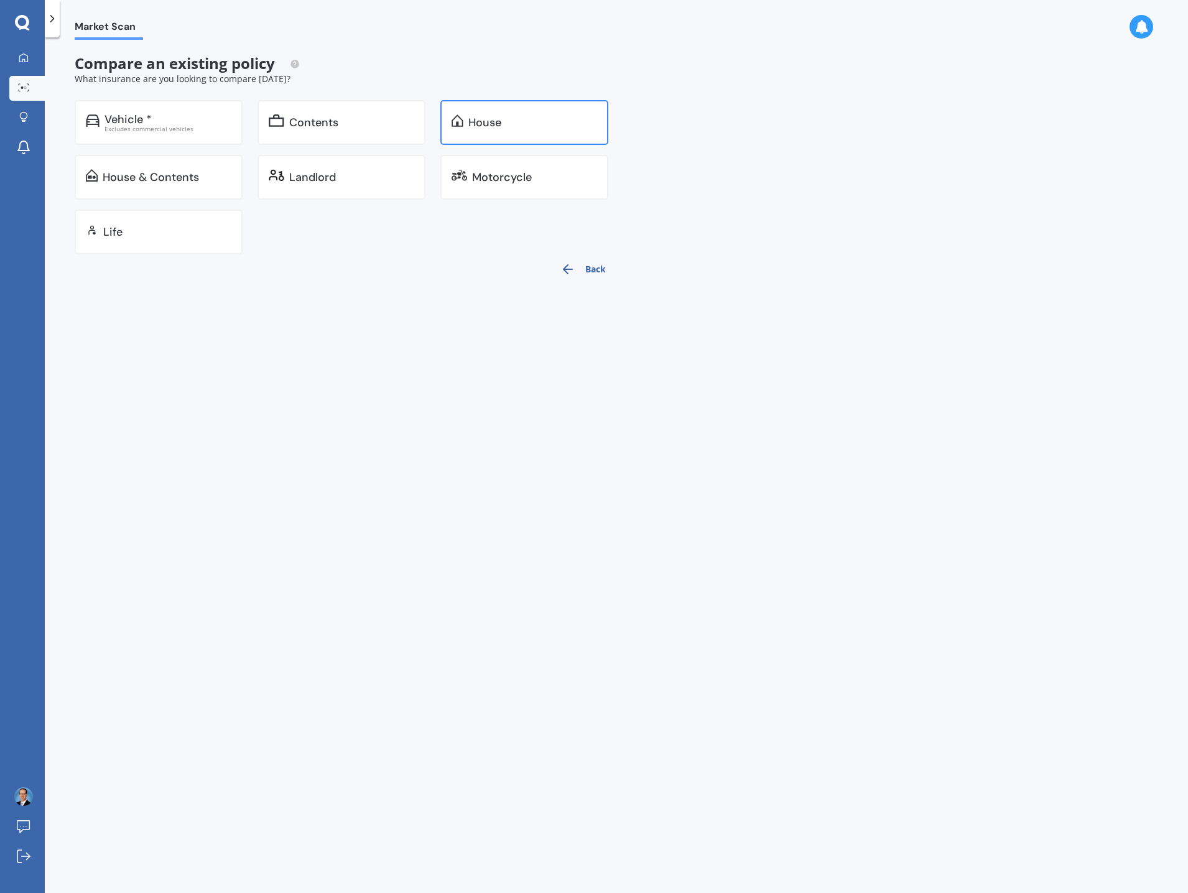
click at [556, 123] on div "House" at bounding box center [533, 122] width 129 height 12
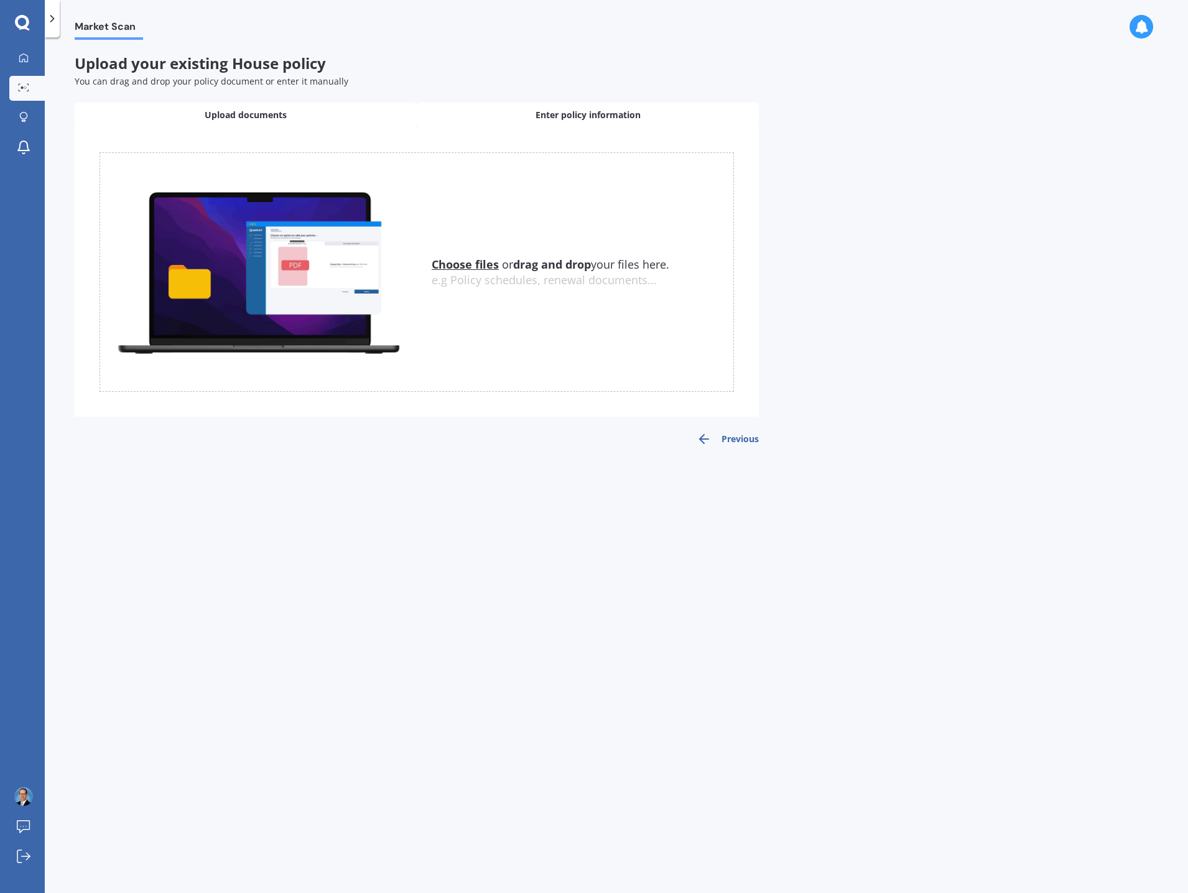
click at [555, 117] on span "Enter policy information" at bounding box center [588, 115] width 105 height 12
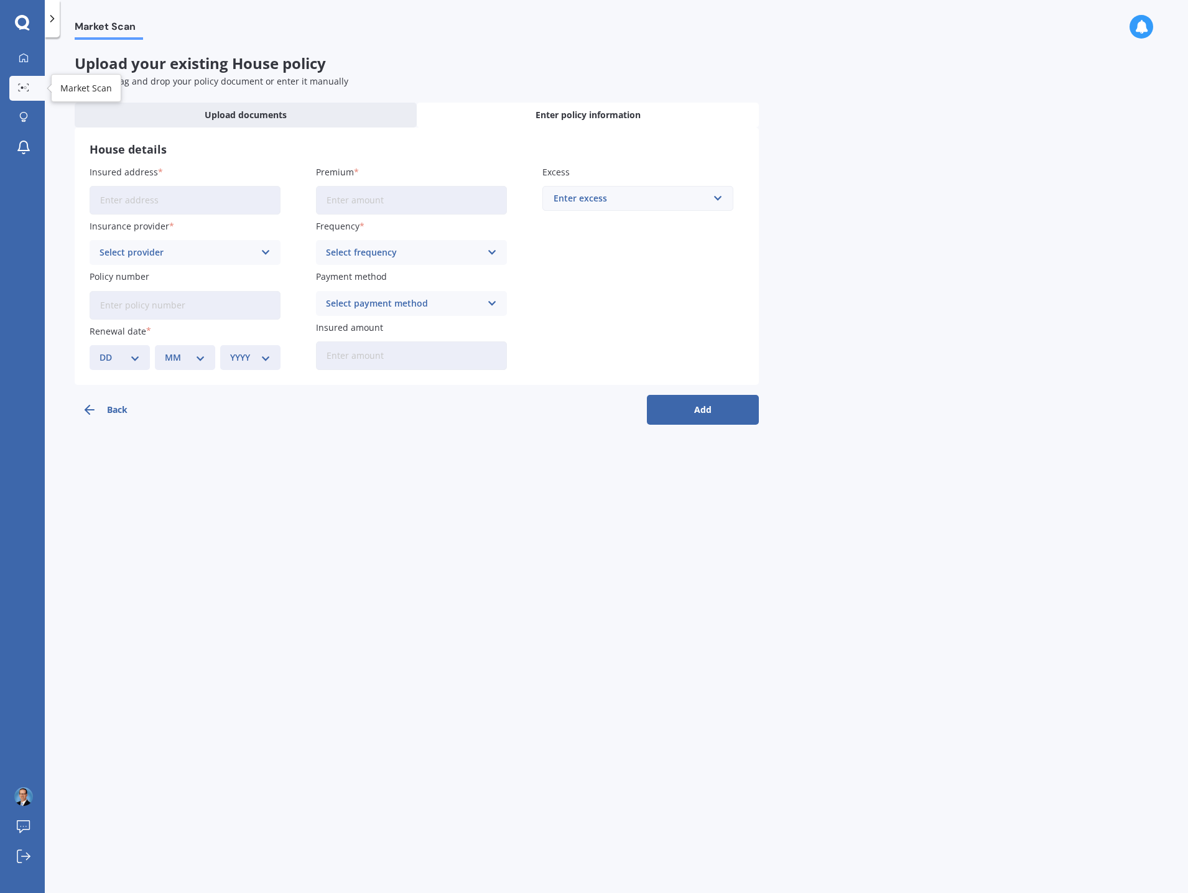
click at [29, 84] on icon at bounding box center [28, 84] width 2 height 1
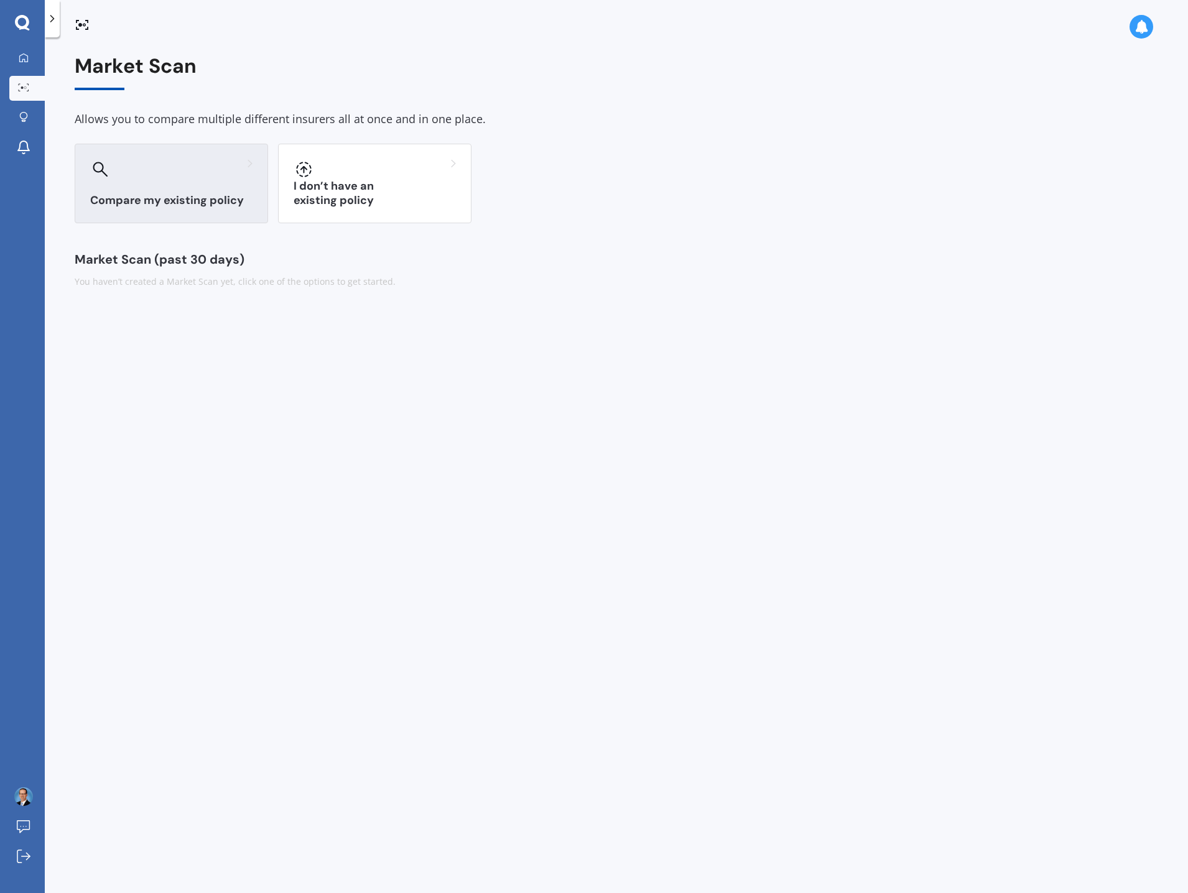
click at [182, 177] on div at bounding box center [171, 169] width 162 height 20
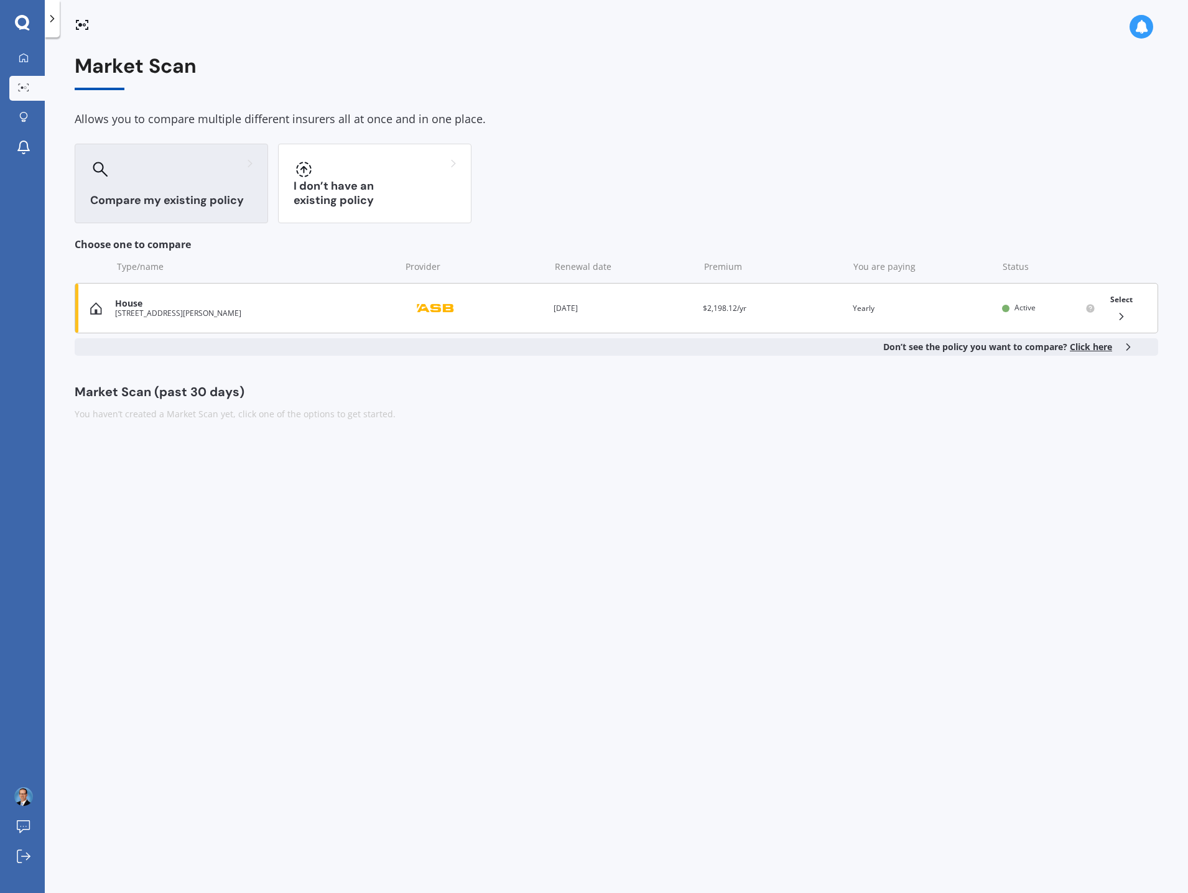
click at [187, 313] on div "[STREET_ADDRESS][PERSON_NAME]" at bounding box center [254, 313] width 279 height 9
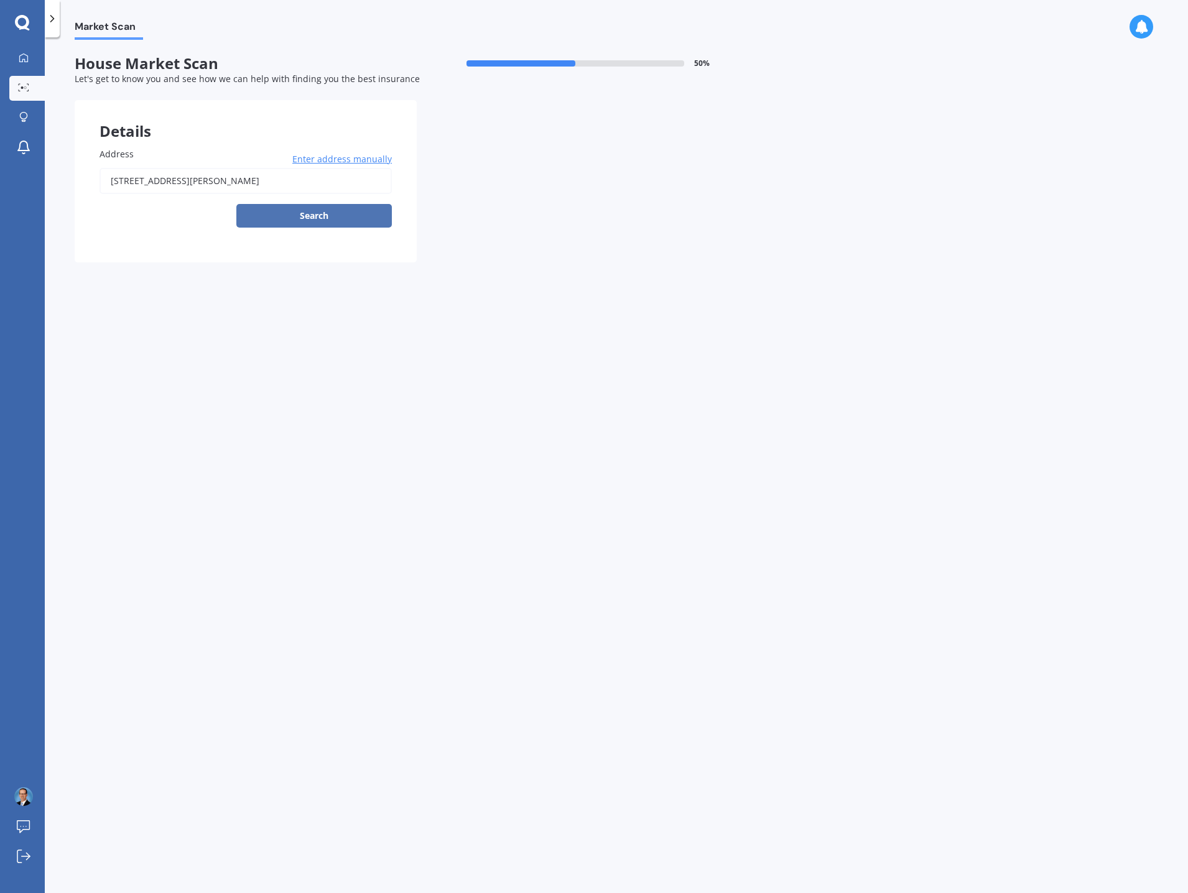
click at [307, 209] on button "Search" at bounding box center [314, 216] width 156 height 24
click at [307, 209] on div "[STREET_ADDRESS][PERSON_NAME] Enter address manually Search" at bounding box center [246, 198] width 292 height 60
drag, startPoint x: 307, startPoint y: 209, endPoint x: 205, endPoint y: 203, distance: 101.6
type input "[STREET_ADDRESS][PERSON_NAME]"
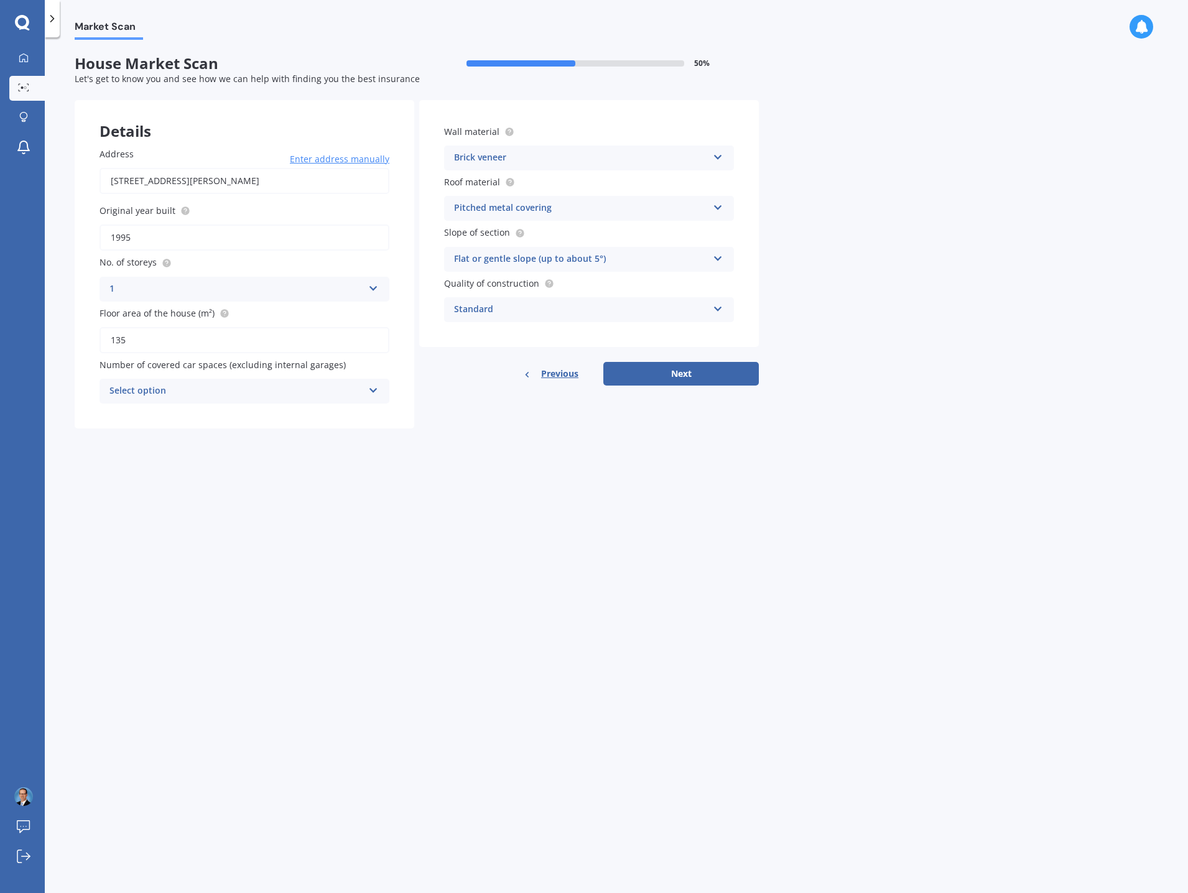
click at [357, 389] on div "Select option" at bounding box center [237, 391] width 254 height 15
click at [294, 411] on div "0" at bounding box center [244, 415] width 289 height 22
click at [712, 154] on div "Brick veneer Artificial weatherboard/plank cladding Blockwork Brick veneer Doub…" at bounding box center [589, 158] width 290 height 25
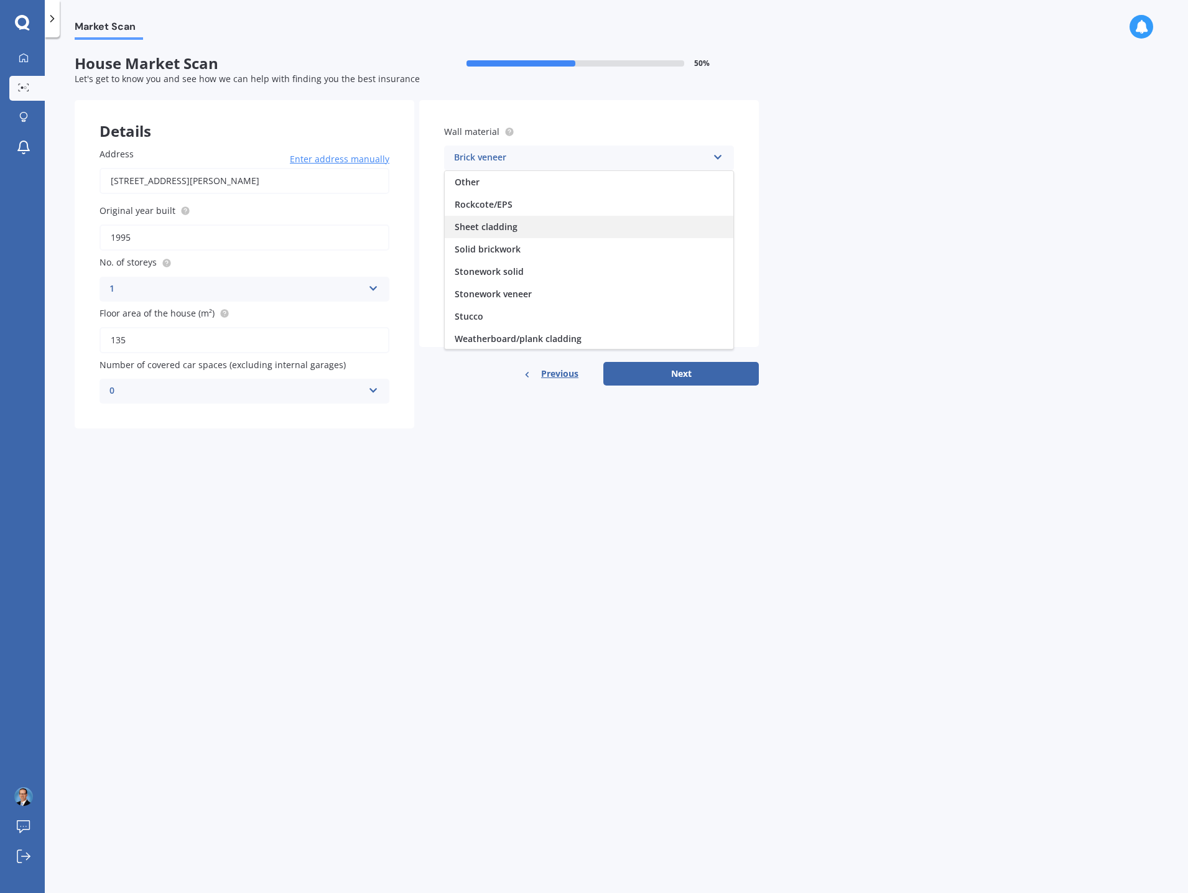
scroll to position [113, 0]
click at [509, 309] on div "Stucco" at bounding box center [589, 315] width 289 height 22
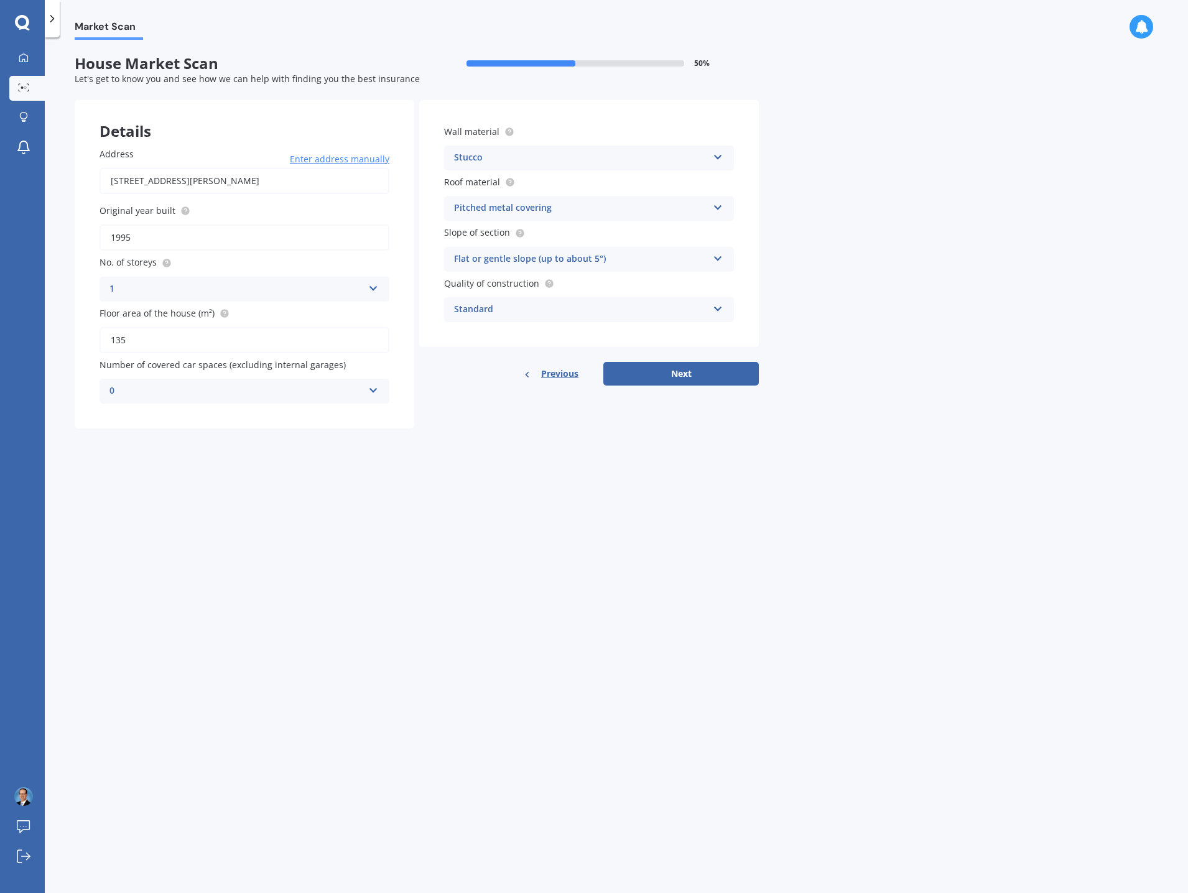
click at [702, 205] on div "Pitched metal covering" at bounding box center [581, 208] width 254 height 15
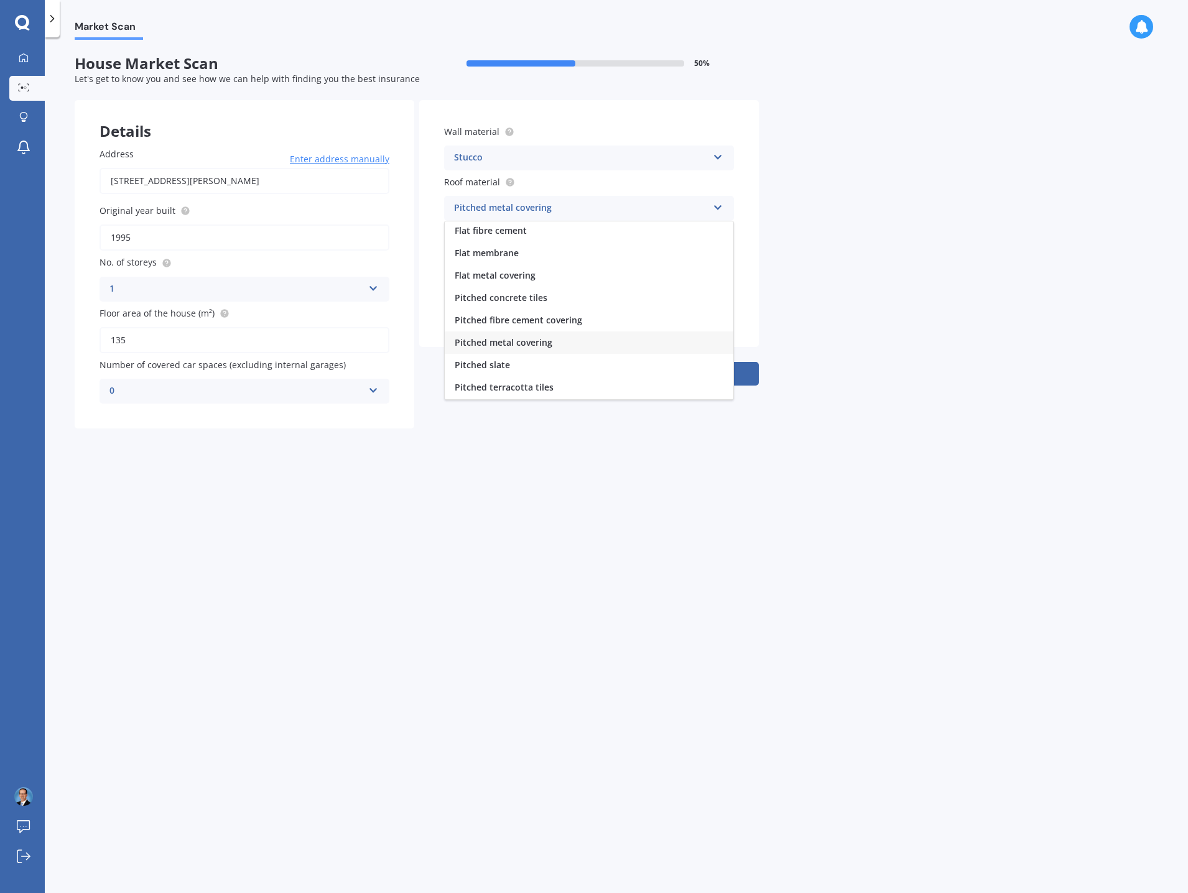
scroll to position [0, 0]
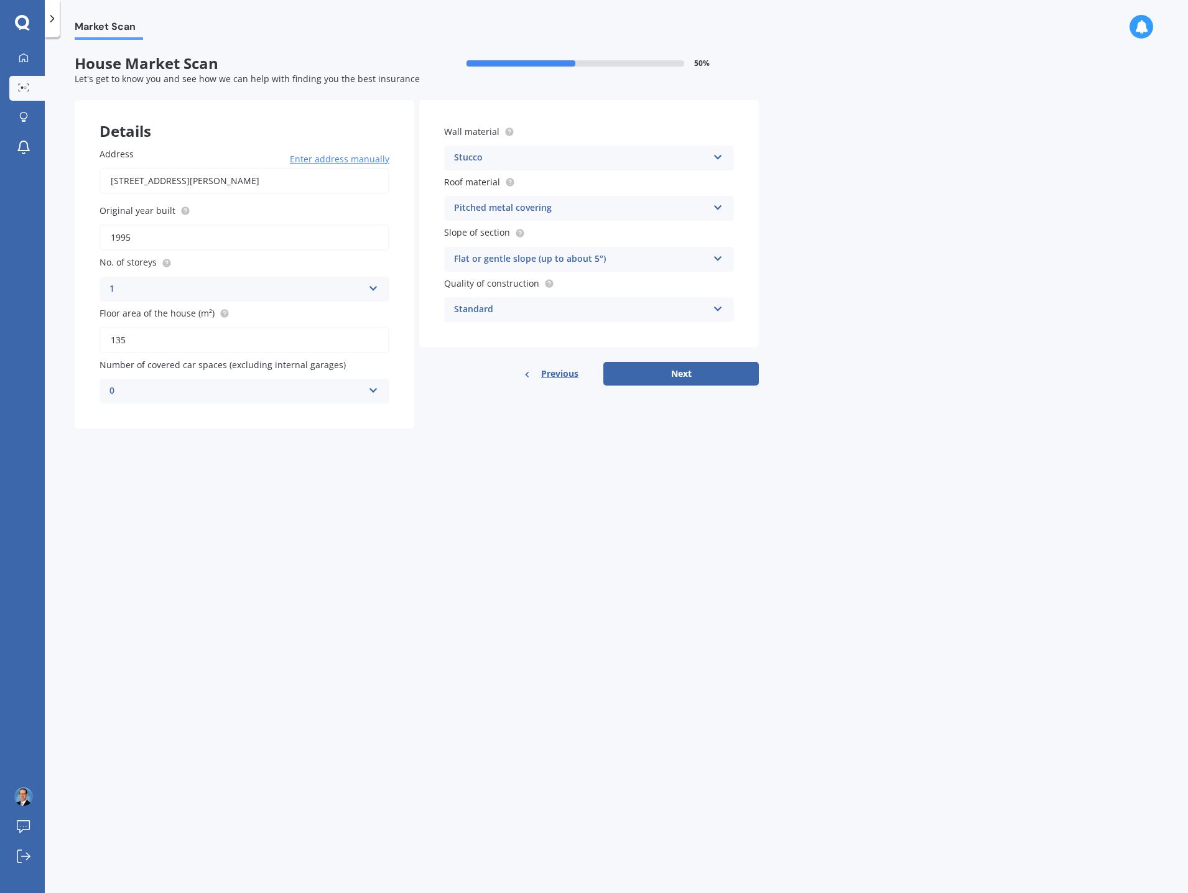
click at [972, 228] on div "Market Scan House Market Scan 50 % Let's get to know you and see how we can hel…" at bounding box center [617, 468] width 1144 height 856
click at [688, 374] on button "Next" at bounding box center [682, 374] width 156 height 24
select select "16"
select select "12"
select select "1961"
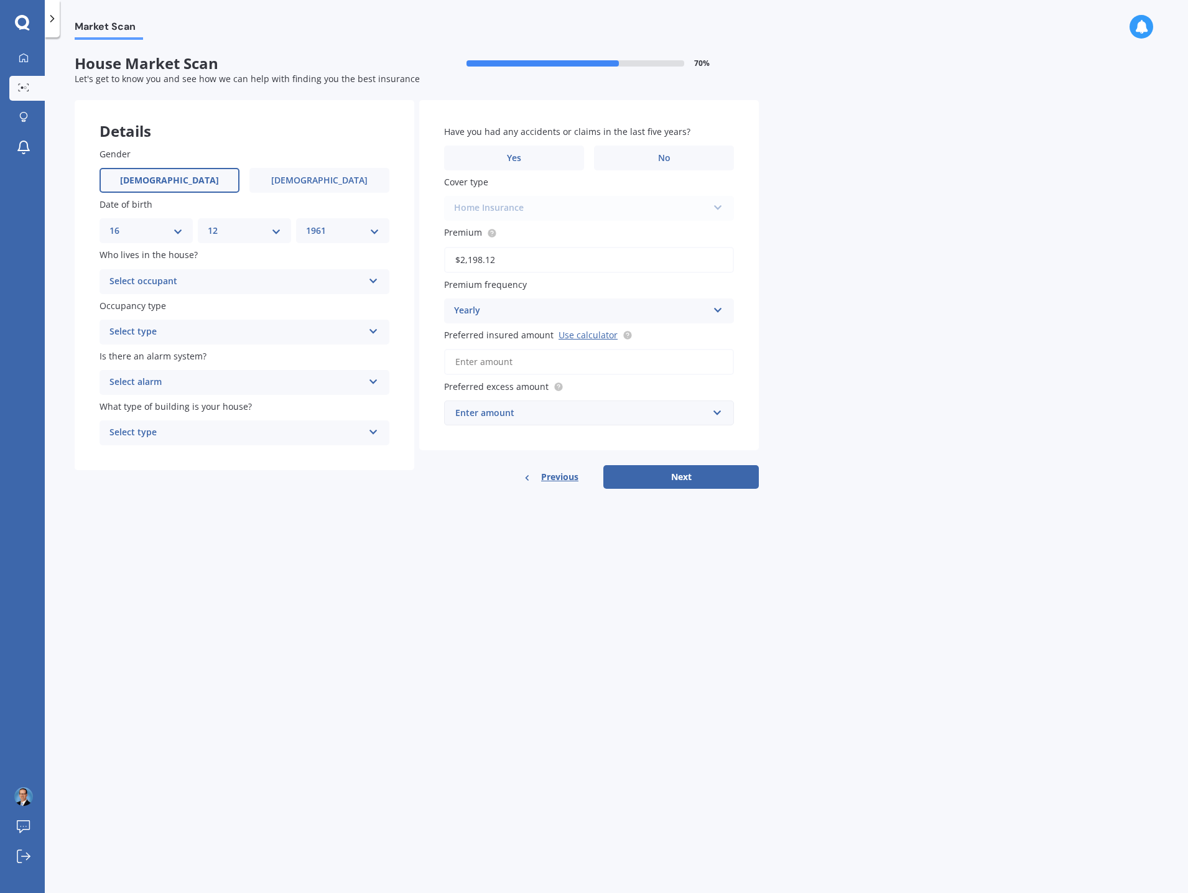
click at [303, 279] on div "Select occupant" at bounding box center [237, 281] width 254 height 15
click at [256, 300] on div "Owner" at bounding box center [244, 306] width 289 height 22
click at [266, 330] on div "Select type" at bounding box center [237, 332] width 254 height 15
click at [246, 351] on div "Permanent" at bounding box center [244, 356] width 289 height 22
click at [268, 381] on div "Select alarm" at bounding box center [237, 382] width 254 height 15
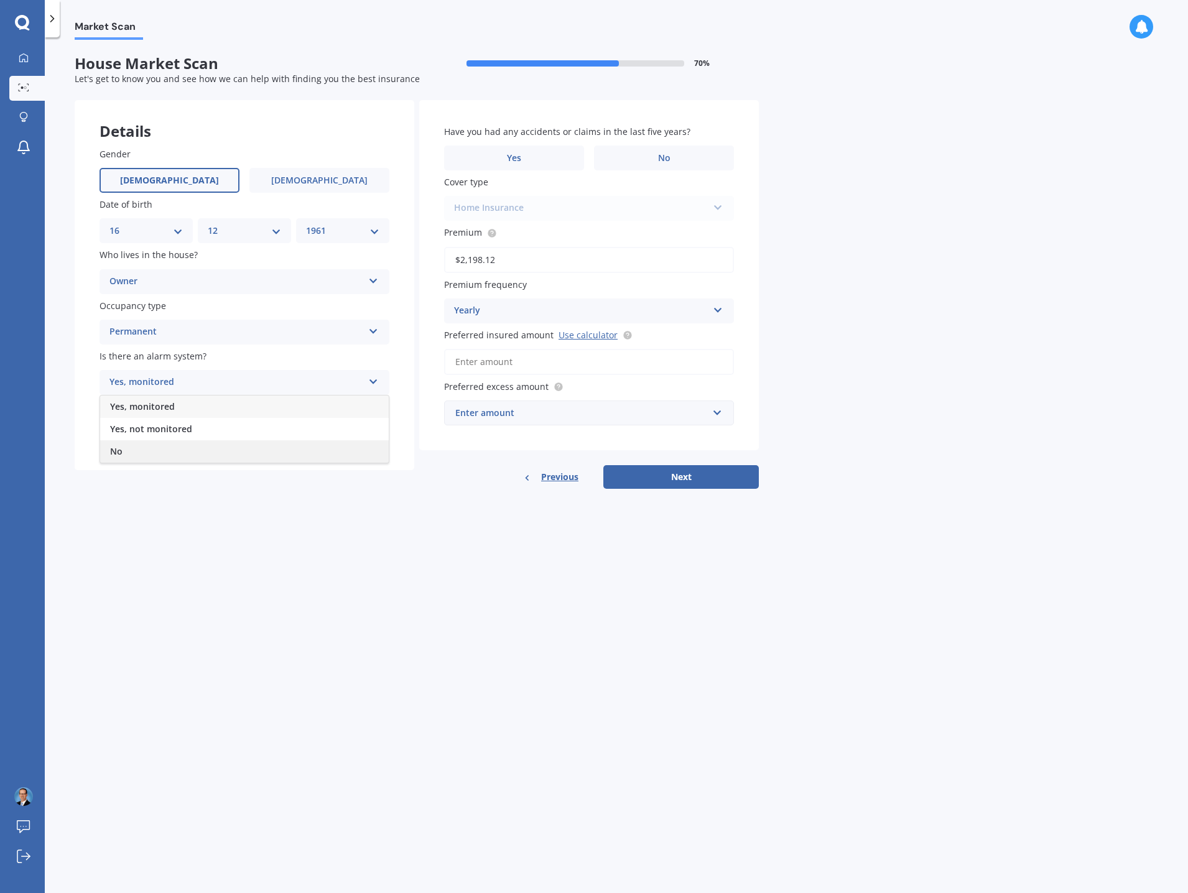
click at [227, 444] on div "No" at bounding box center [244, 452] width 289 height 22
click at [246, 427] on div "Select type" at bounding box center [237, 433] width 254 height 15
click at [253, 475] on div "Multi-unit (in a block of 6 or less)" at bounding box center [244, 480] width 289 height 22
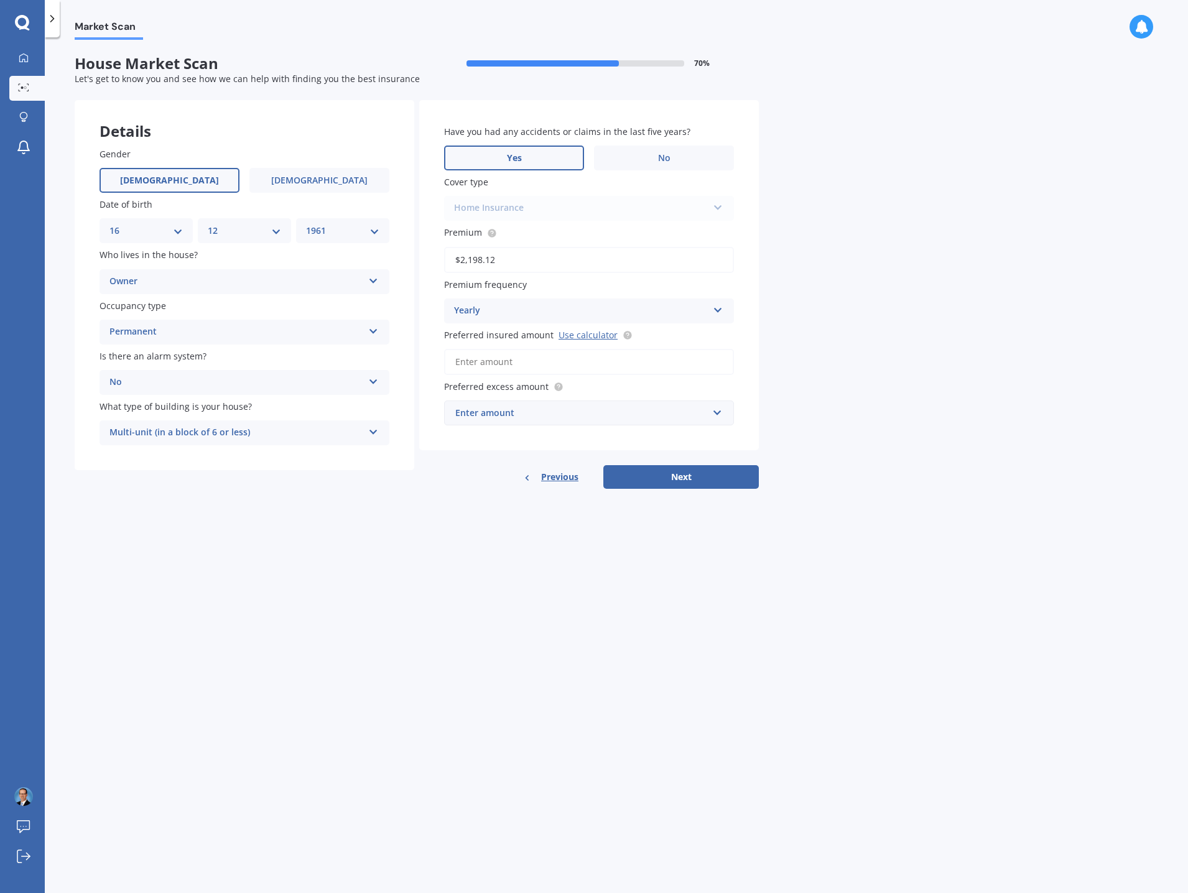
click at [552, 158] on label "Yes" at bounding box center [514, 158] width 140 height 25
click at [0, 0] on input "Yes" at bounding box center [0, 0] width 0 height 0
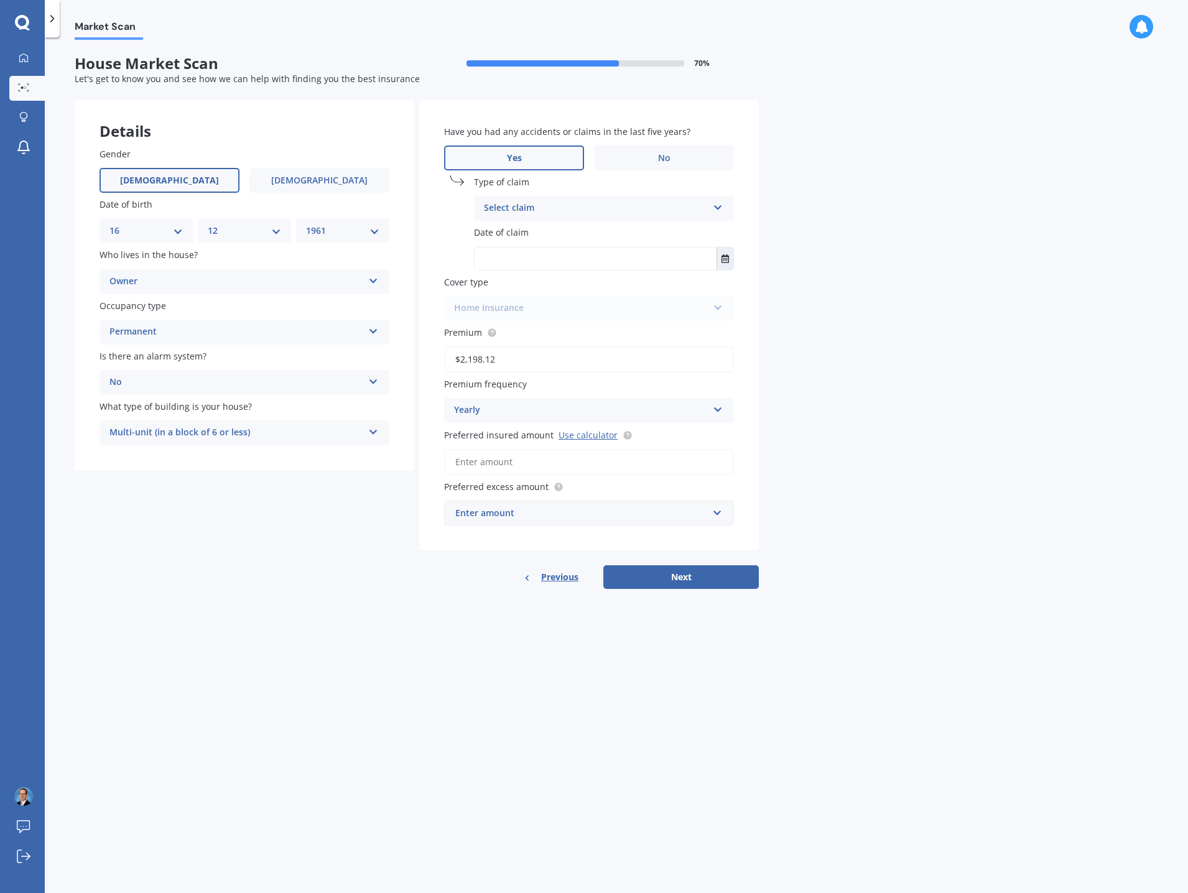
click at [711, 204] on div "Select claim Accidental damage Broken glass Burglary or theft Earthquake Fire F…" at bounding box center [604, 208] width 260 height 25
click at [611, 233] on div "Accidental damage" at bounding box center [604, 232] width 259 height 22
click at [558, 311] on div "Home Insurance Home Insurance" at bounding box center [589, 308] width 290 height 25
click at [720, 305] on div "Home Insurance Home Insurance" at bounding box center [589, 308] width 290 height 25
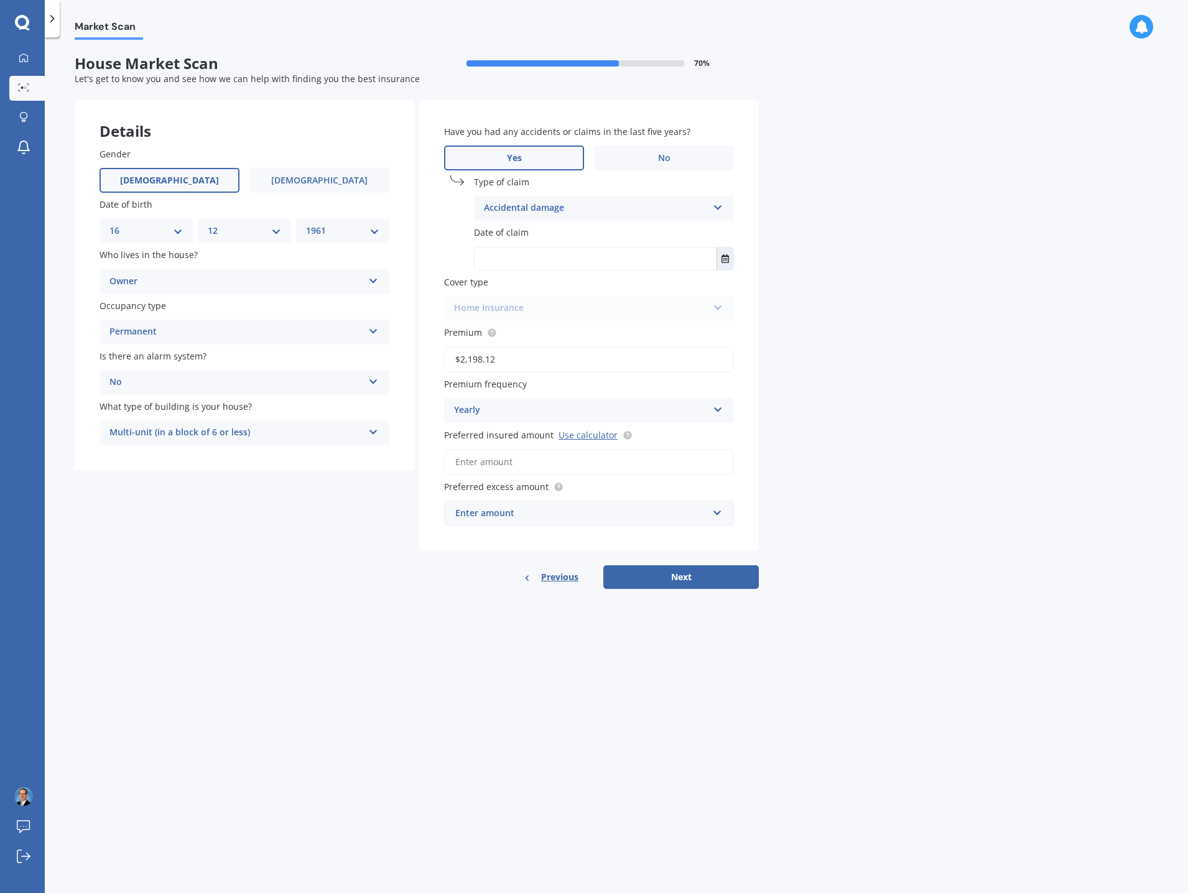
click at [717, 307] on div "Home Insurance Home Insurance" at bounding box center [589, 308] width 290 height 25
click at [664, 159] on span "No" at bounding box center [664, 158] width 12 height 11
click at [0, 0] on input "No" at bounding box center [0, 0] width 0 height 0
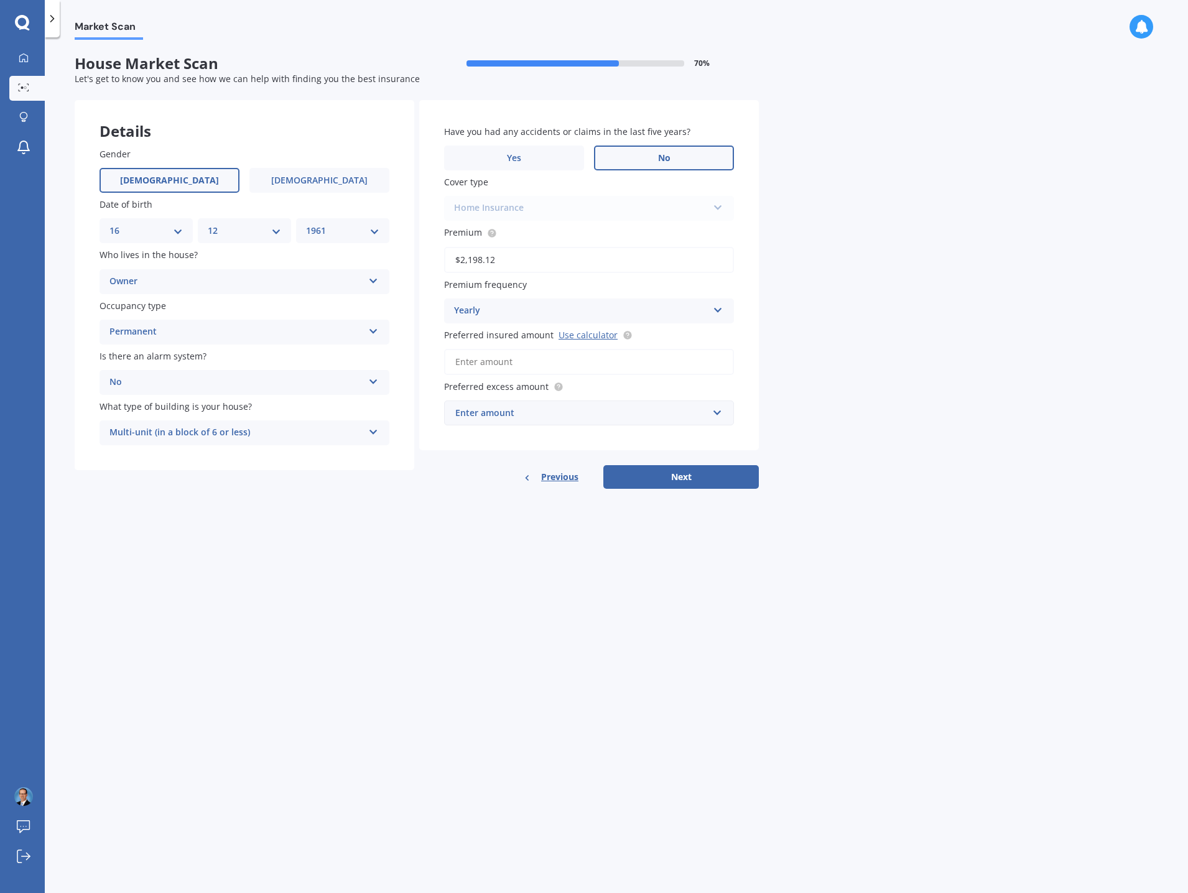
click at [717, 208] on div "Home Insurance Home Insurance" at bounding box center [589, 208] width 290 height 25
click at [605, 419] on div "Enter amount" at bounding box center [581, 413] width 253 height 14
click at [506, 523] on div "$1,000" at bounding box center [589, 528] width 289 height 23
click at [627, 368] on input "Preferred insured amount Use calculator" at bounding box center [589, 362] width 290 height 26
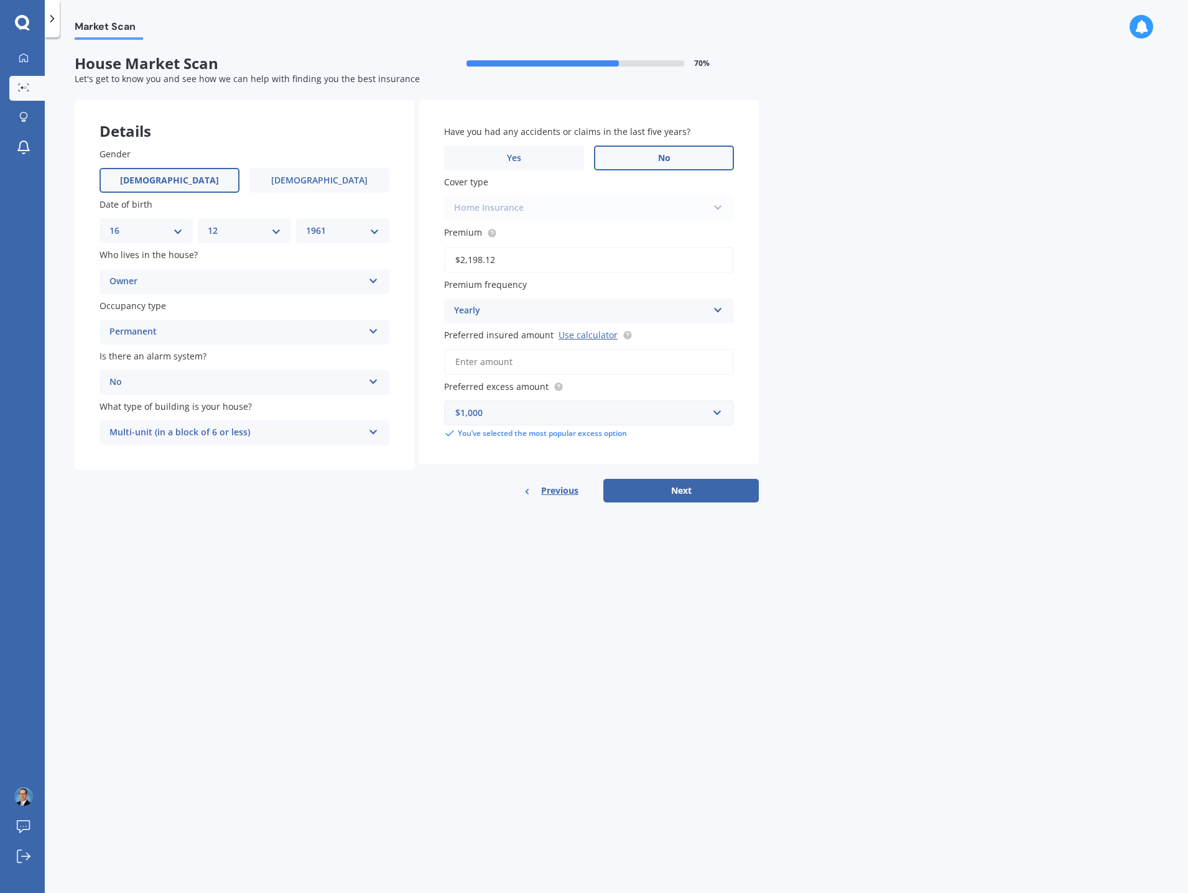
type input "$618,955"
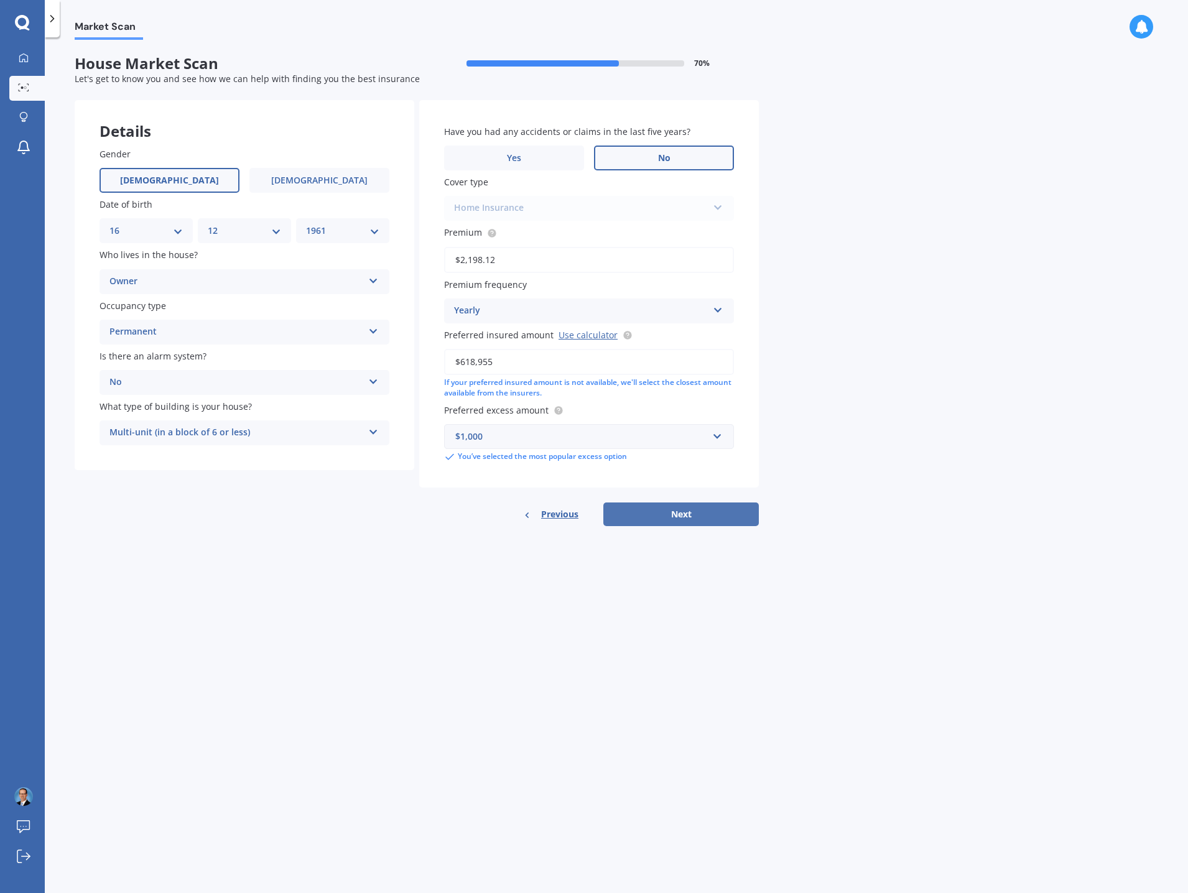
click at [703, 510] on button "Next" at bounding box center [682, 515] width 156 height 24
select select "16"
select select "12"
select select "1961"
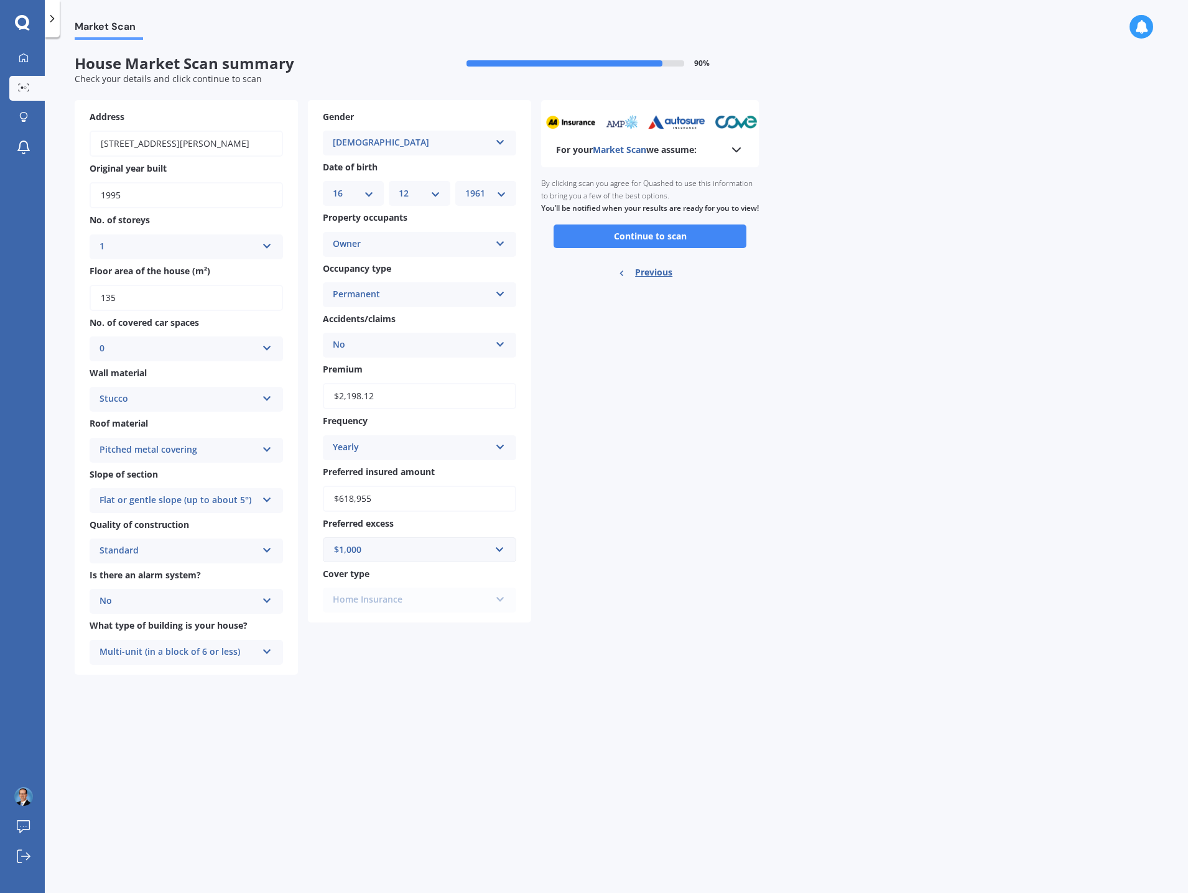
click at [505, 600] on div "Home Insurance Home Insurance" at bounding box center [419, 600] width 193 height 25
click at [500, 600] on div "Home Insurance Home Insurance" at bounding box center [419, 600] width 193 height 25
click at [692, 248] on button "Continue to scan" at bounding box center [650, 237] width 193 height 24
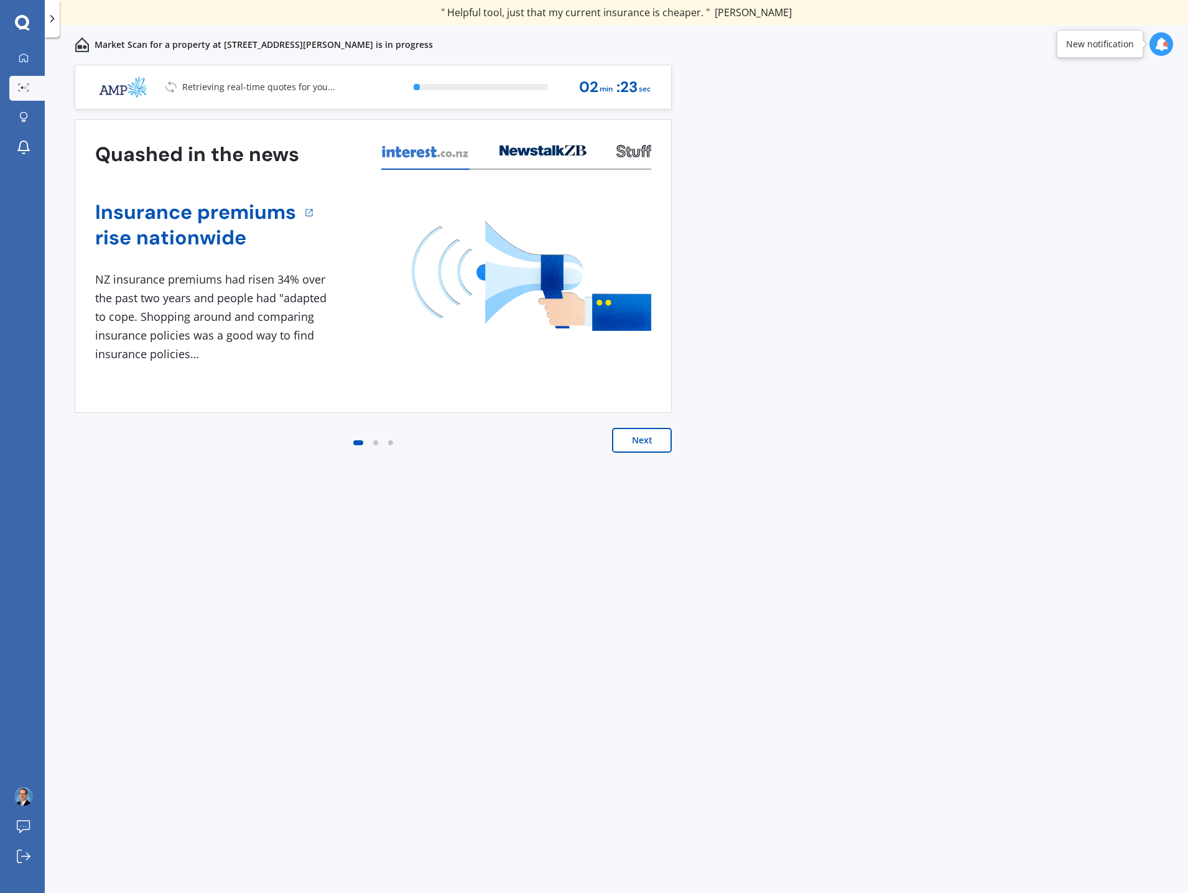
click at [632, 446] on button "Next" at bounding box center [642, 440] width 60 height 25
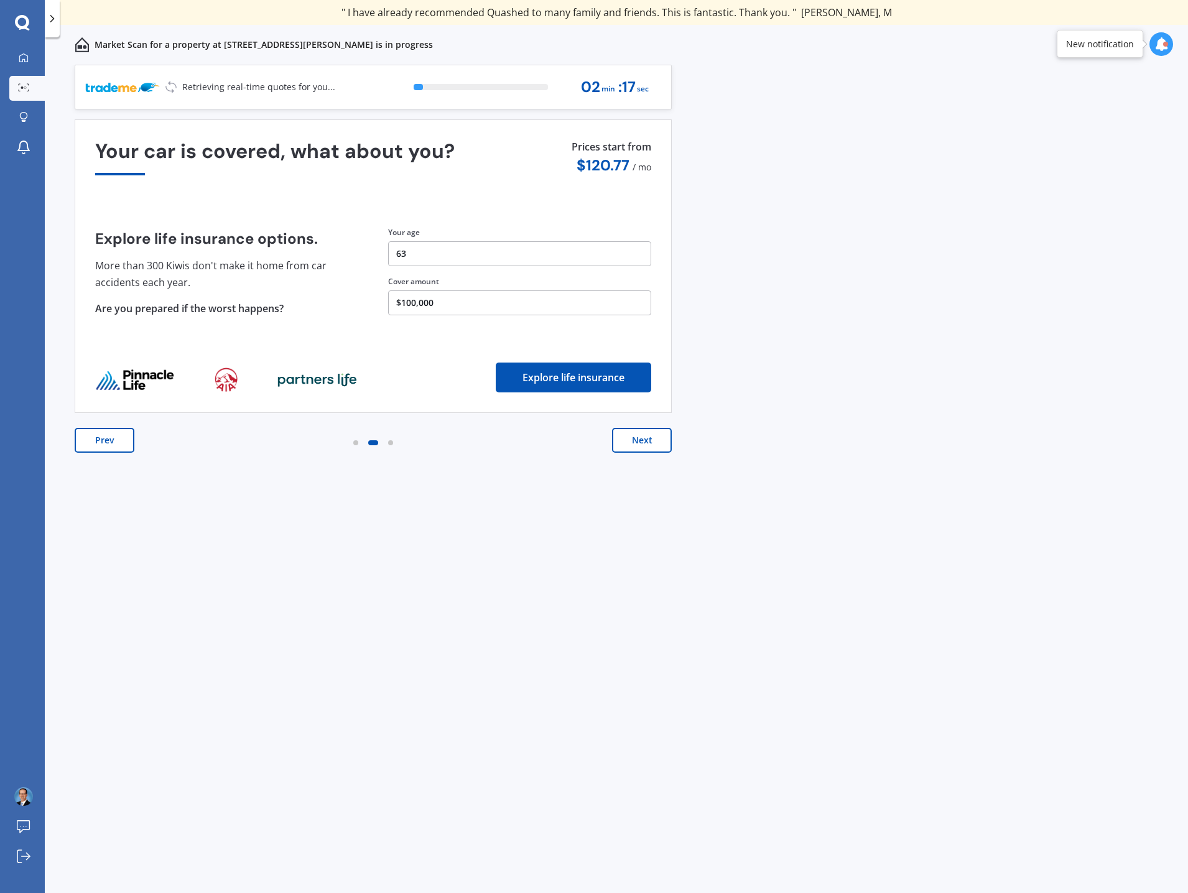
click at [650, 440] on button "Next" at bounding box center [642, 440] width 60 height 25
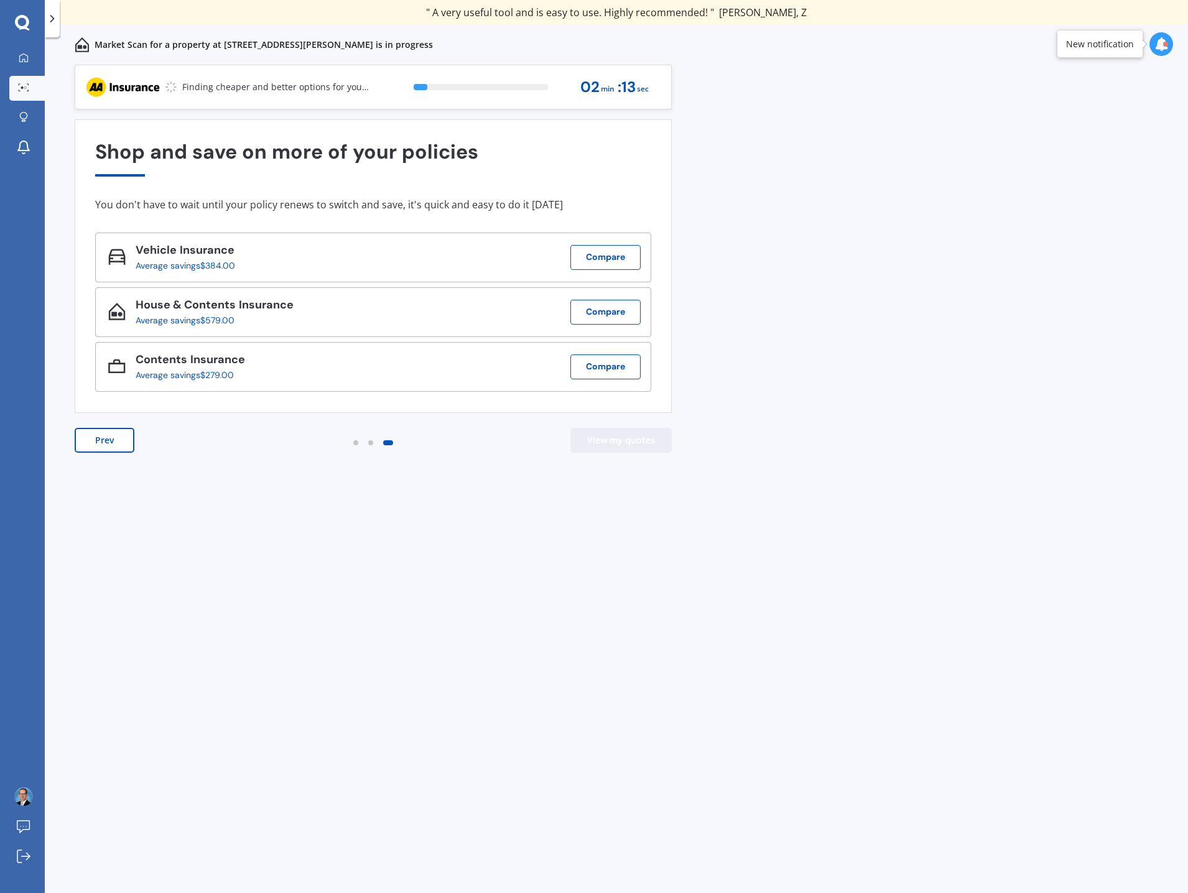
click at [650, 441] on button "View my quotes" at bounding box center [621, 440] width 101 height 25
click at [822, 270] on div "Previous 60,000+ Kiwis have signed up to shop and save on insurance with us " H…" at bounding box center [617, 493] width 1144 height 856
click at [1163, 42] on icon at bounding box center [1162, 44] width 14 height 14
click at [1091, 106] on div "Market Scan Scanning" at bounding box center [1060, 100] width 97 height 14
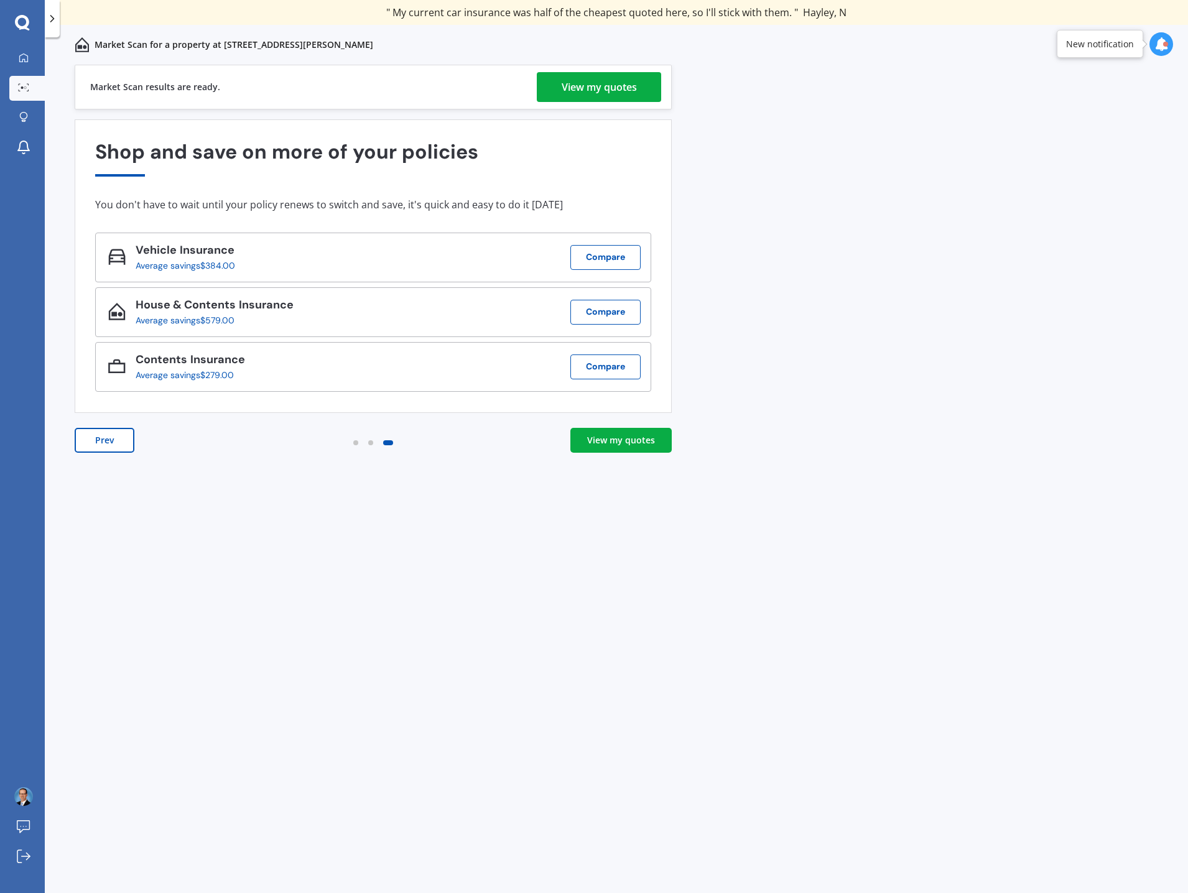
click at [637, 88] on div "View my quotes" at bounding box center [599, 87] width 75 height 30
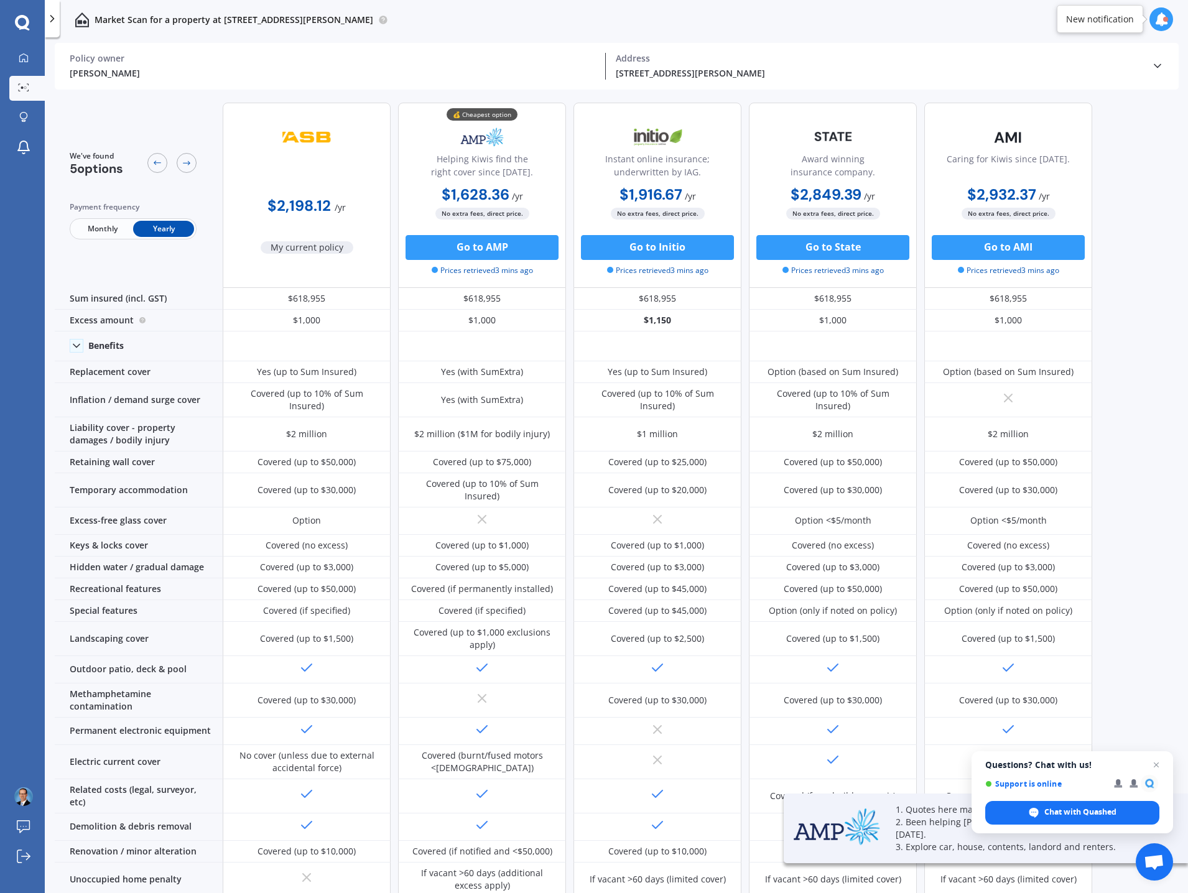
scroll to position [124, 0]
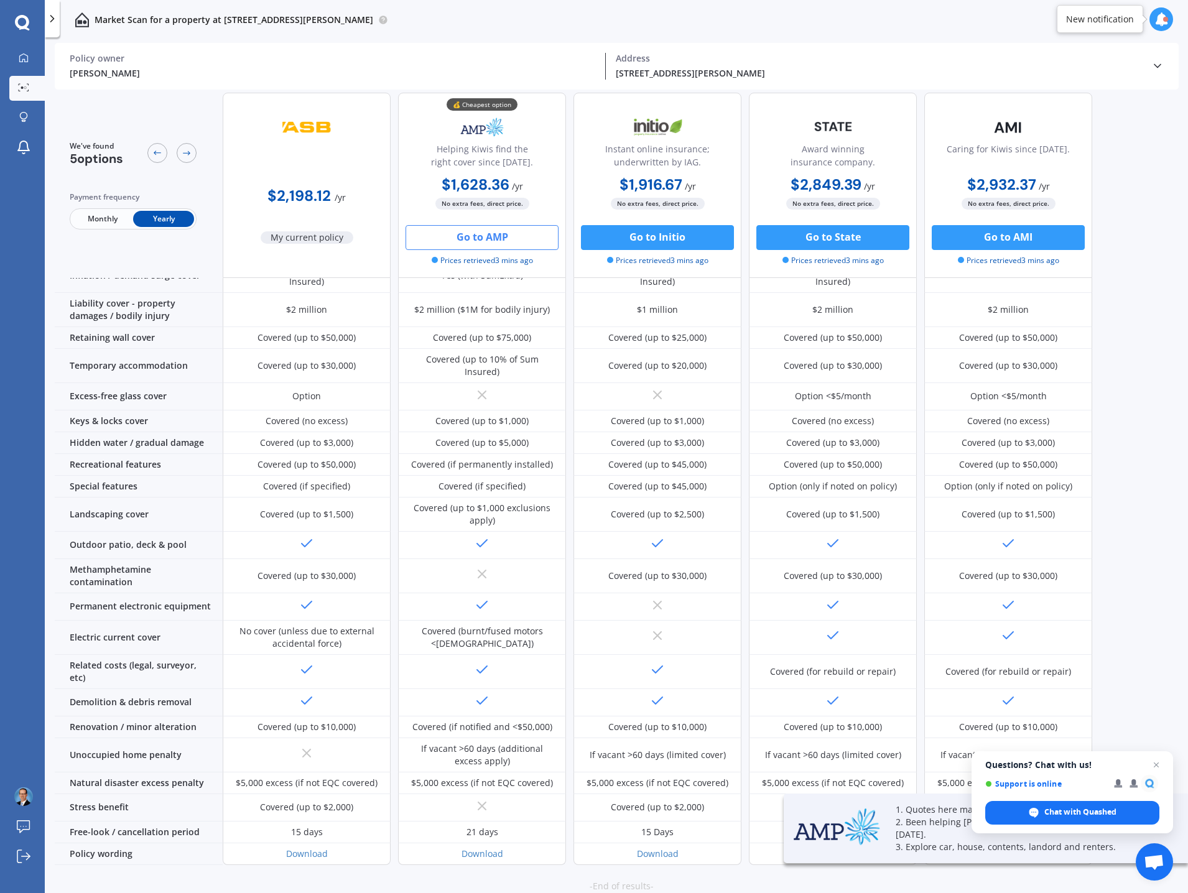
click at [500, 230] on button "Go to AMP" at bounding box center [482, 237] width 153 height 25
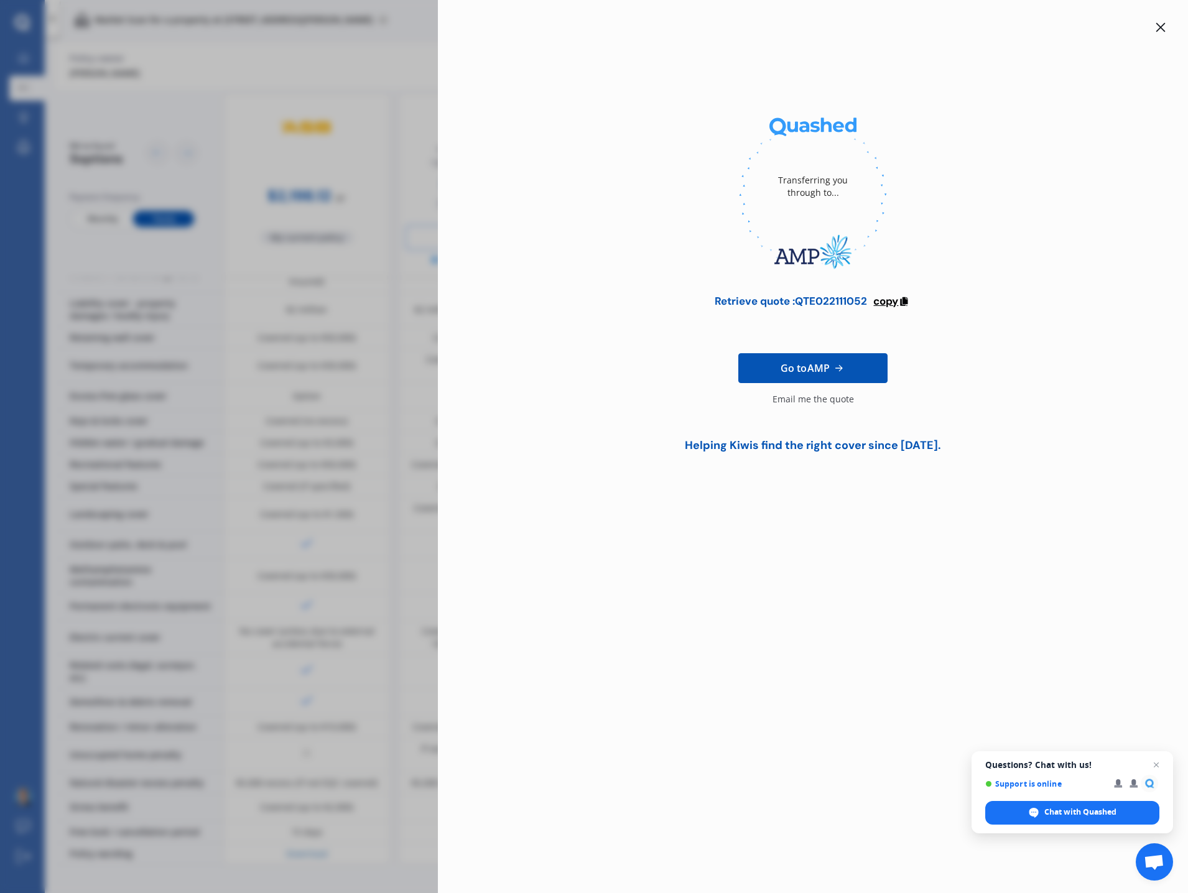
click at [898, 299] on span "copy" at bounding box center [886, 301] width 25 height 14
click at [1156, 767] on span "Open chat" at bounding box center [1157, 766] width 16 height 16
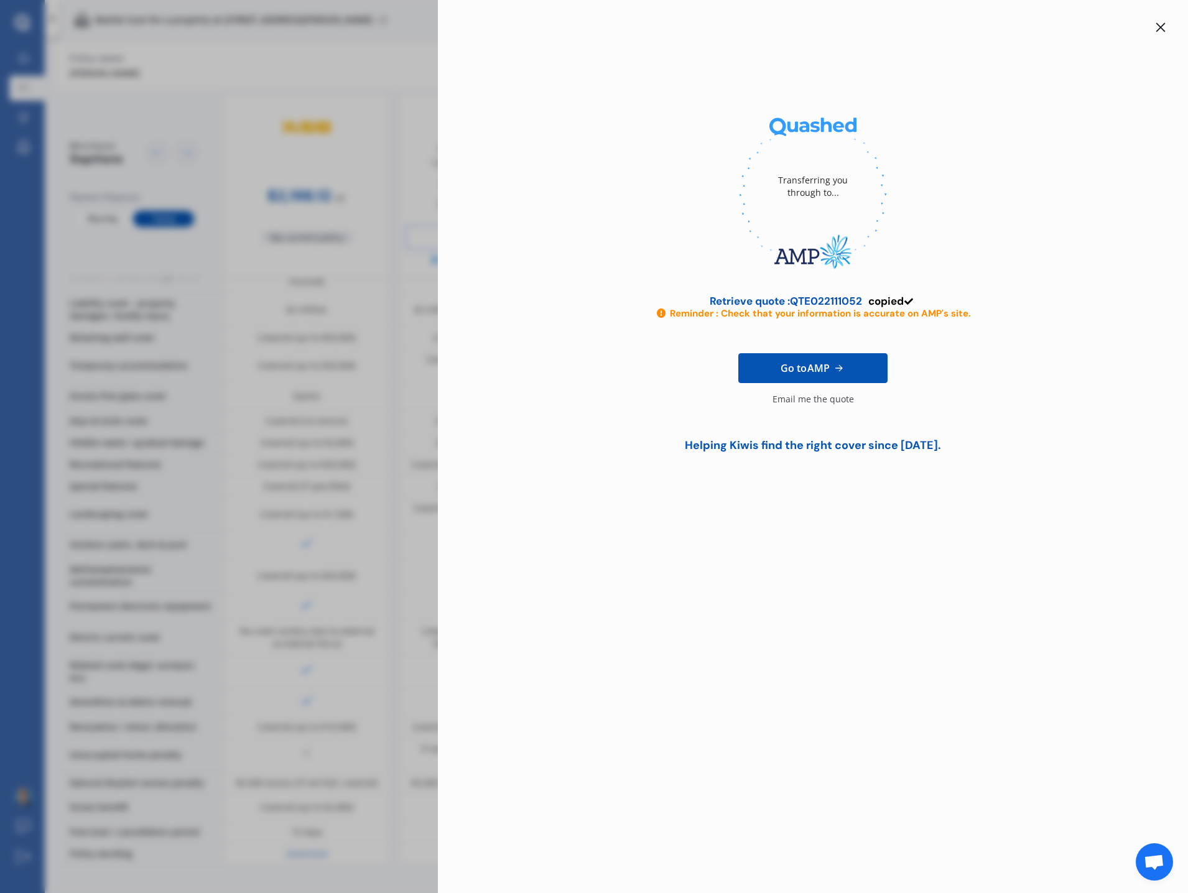
click at [1063, 546] on div "Transferring you through to... Retrieve quote : QTE022111052 copied Reminder : …" at bounding box center [813, 446] width 750 height 893
click at [1165, 26] on icon at bounding box center [1161, 27] width 10 height 10
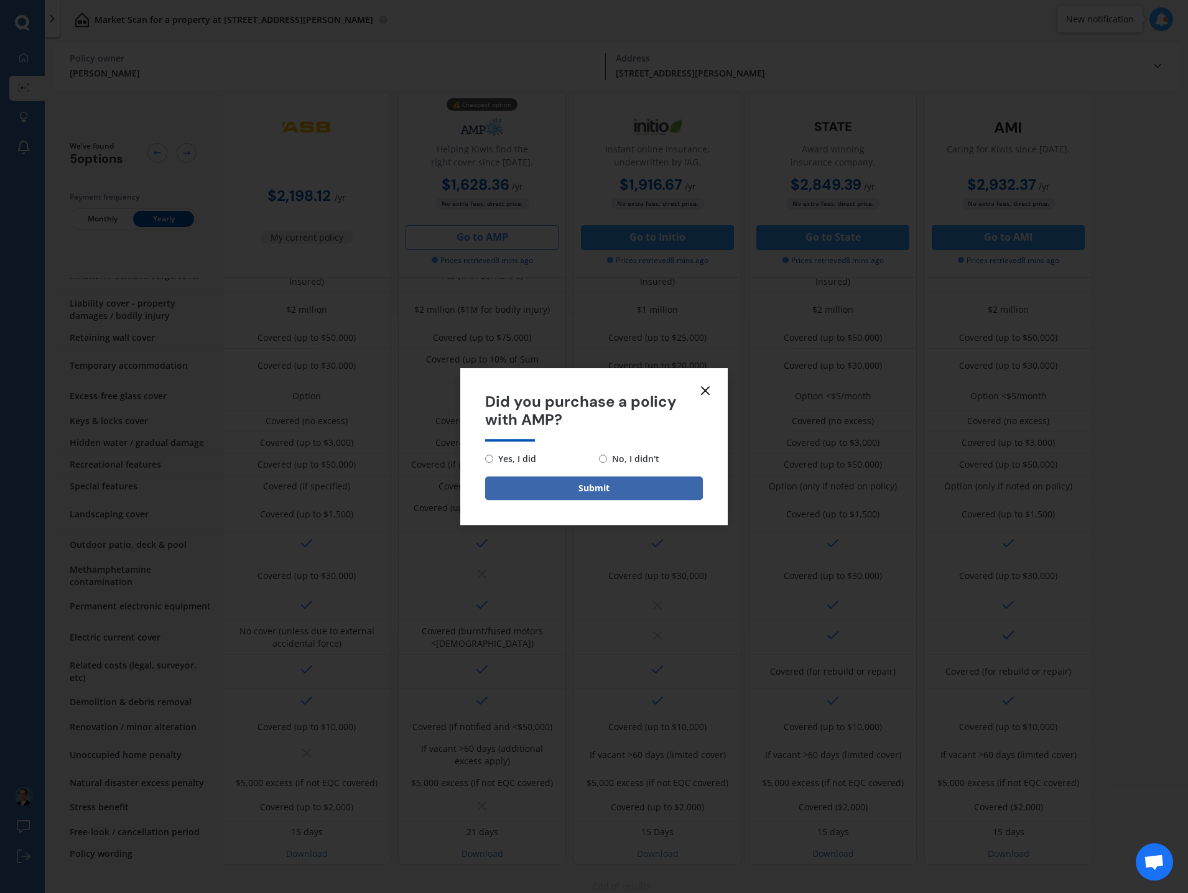
click at [641, 459] on span "No, I didn't" at bounding box center [633, 459] width 52 height 15
click at [607, 459] on input "No, I didn't" at bounding box center [603, 459] width 8 height 8
radio input "true"
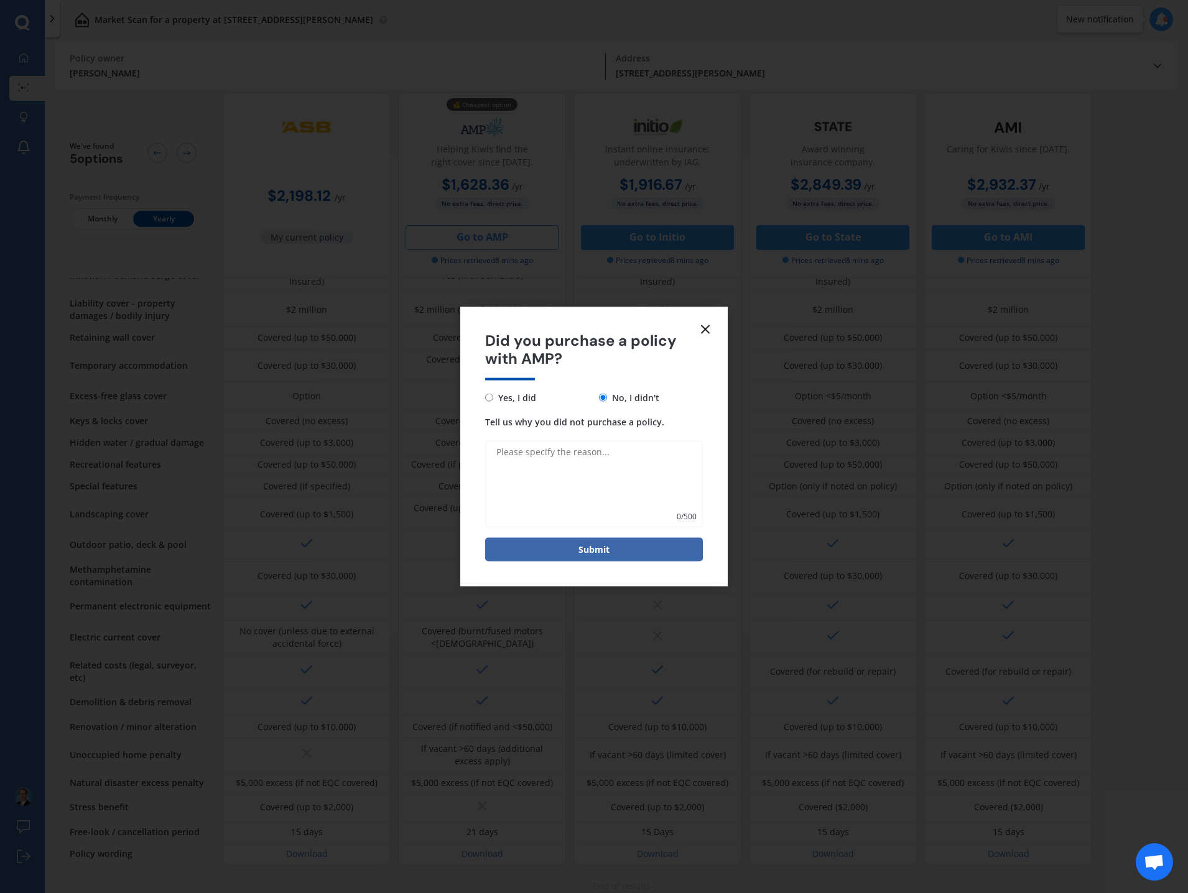
click at [618, 461] on textarea "Tell us why you did not purchase a policy." at bounding box center [594, 484] width 218 height 87
type textarea "To early - must be [DATE] - will come back in a couple of days..."
click at [626, 546] on button "Submit" at bounding box center [594, 550] width 218 height 24
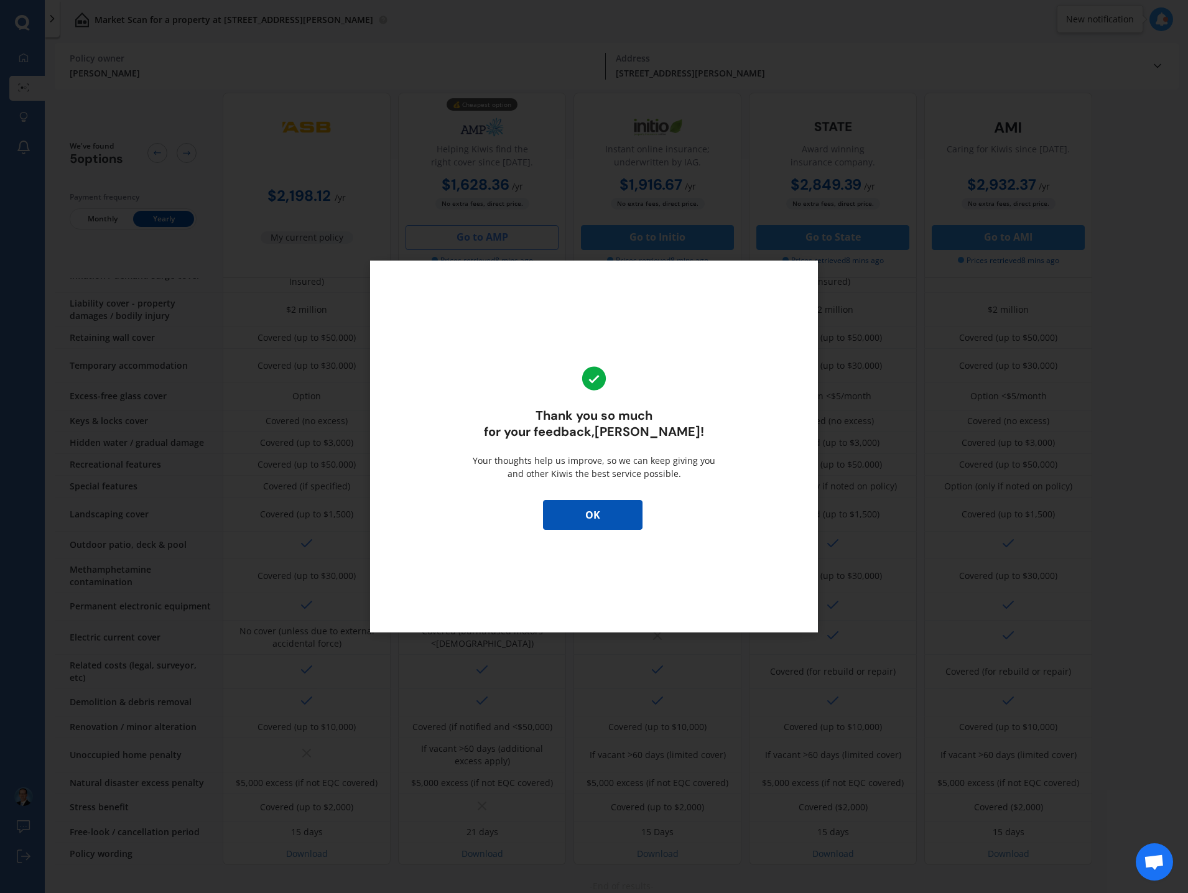
click at [635, 513] on button "OK" at bounding box center [593, 515] width 100 height 30
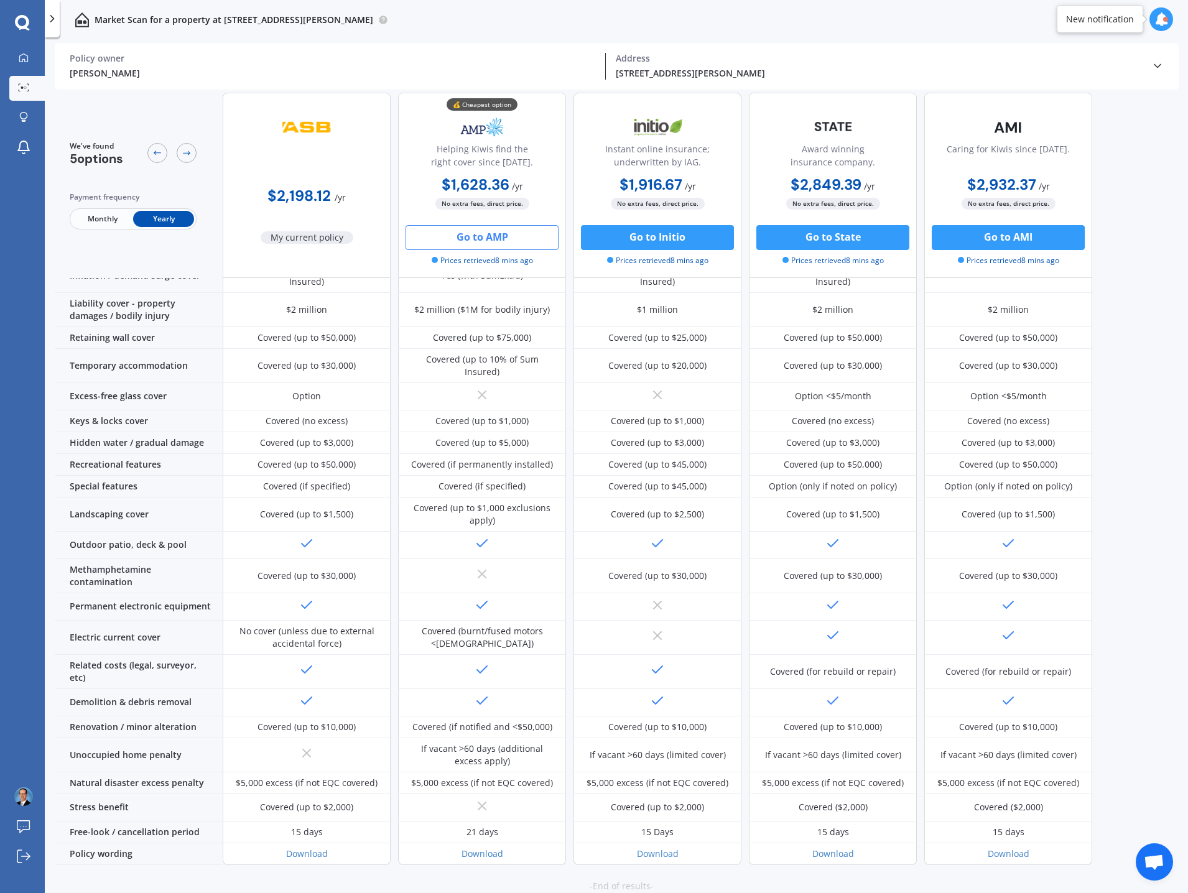
click at [1009, 17] on div "Market Scan for a property at [STREET_ADDRESS][PERSON_NAME]" at bounding box center [617, 20] width 1144 height 40
click at [1158, 19] on icon at bounding box center [1162, 19] width 14 height 14
